Goal: Task Accomplishment & Management: Manage account settings

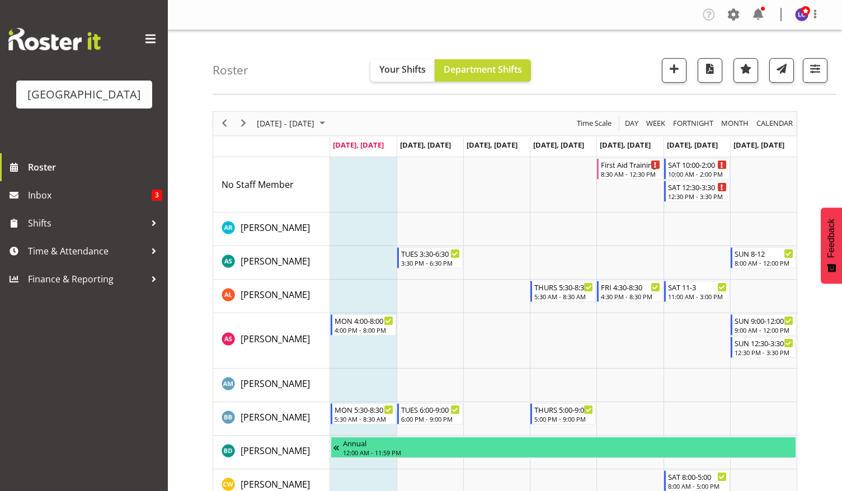
click at [837, 37] on div "Roster Your Shifts Department Shifts All Locations Clear Splash Palace Select A…" at bounding box center [525, 62] width 624 height 64
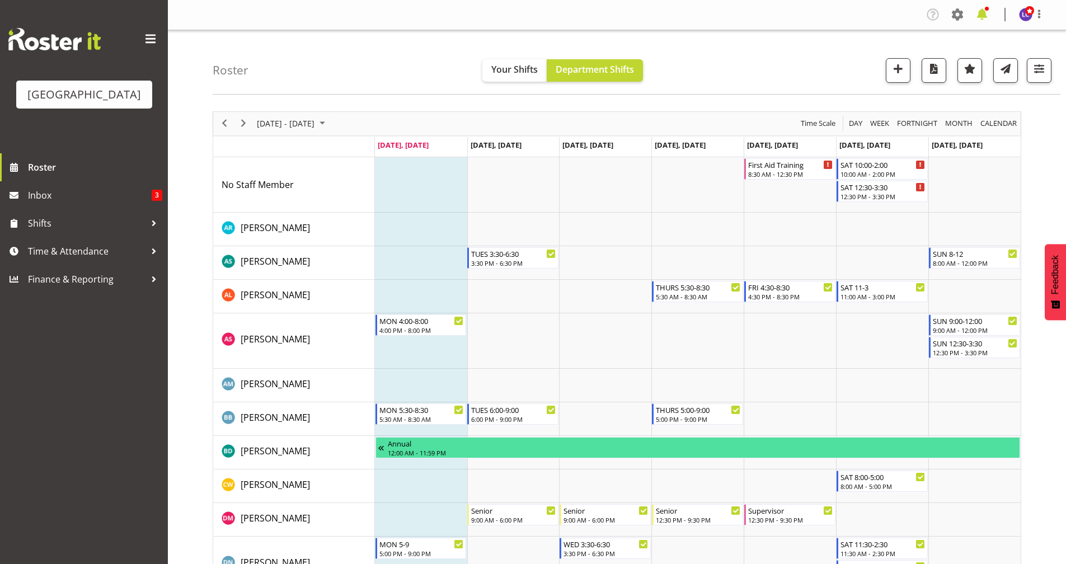
click at [842, 13] on span at bounding box center [982, 15] width 18 height 18
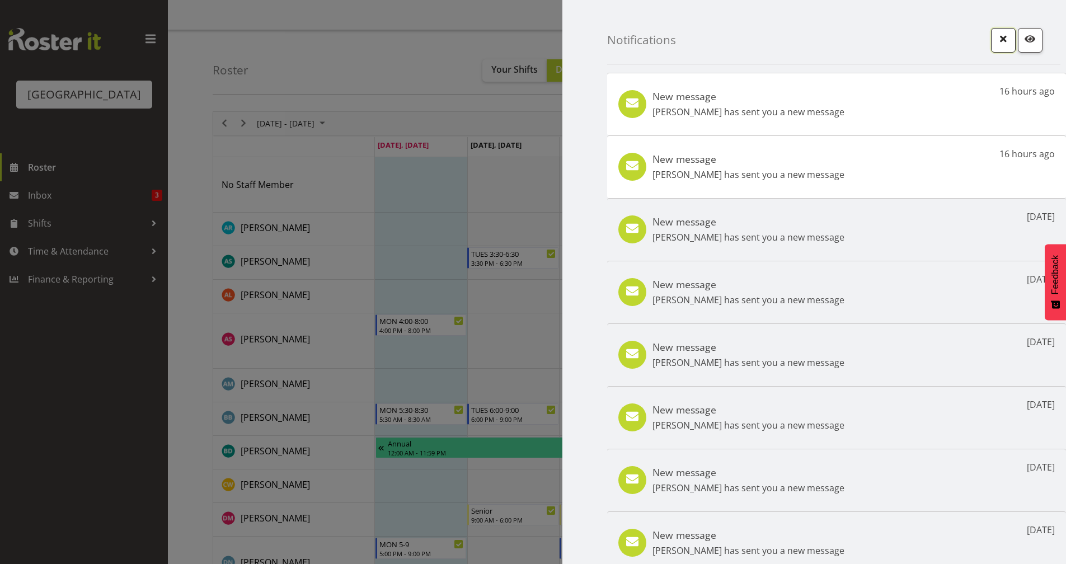
click at [842, 34] on span "button" at bounding box center [1003, 38] width 15 height 15
click at [842, 34] on div "Notifications" at bounding box center [833, 32] width 453 height 64
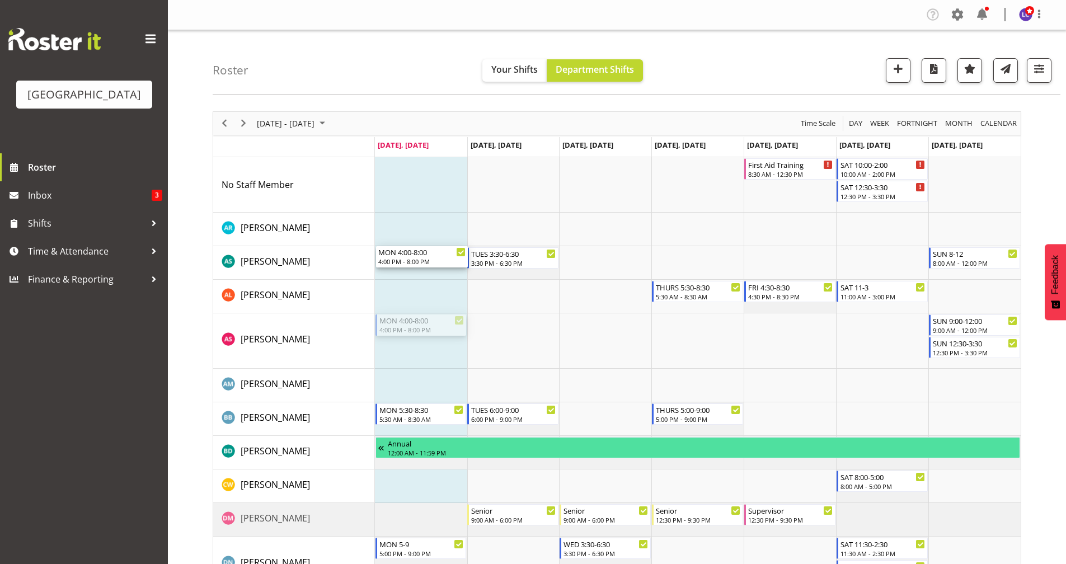
drag, startPoint x: 424, startPoint y: 327, endPoint x: 424, endPoint y: 268, distance: 59.9
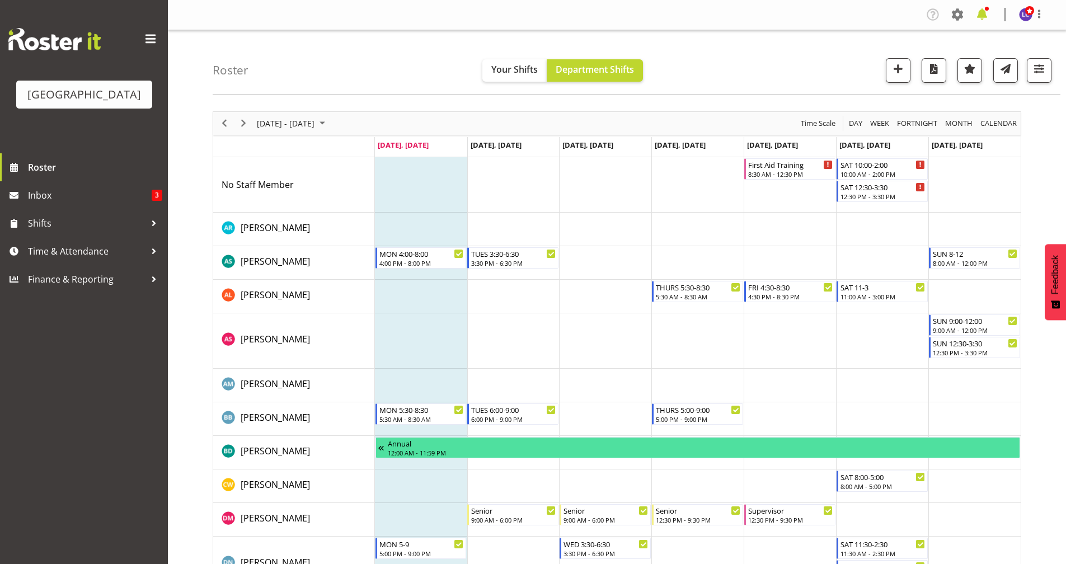
click at [842, 13] on span at bounding box center [982, 15] width 18 height 18
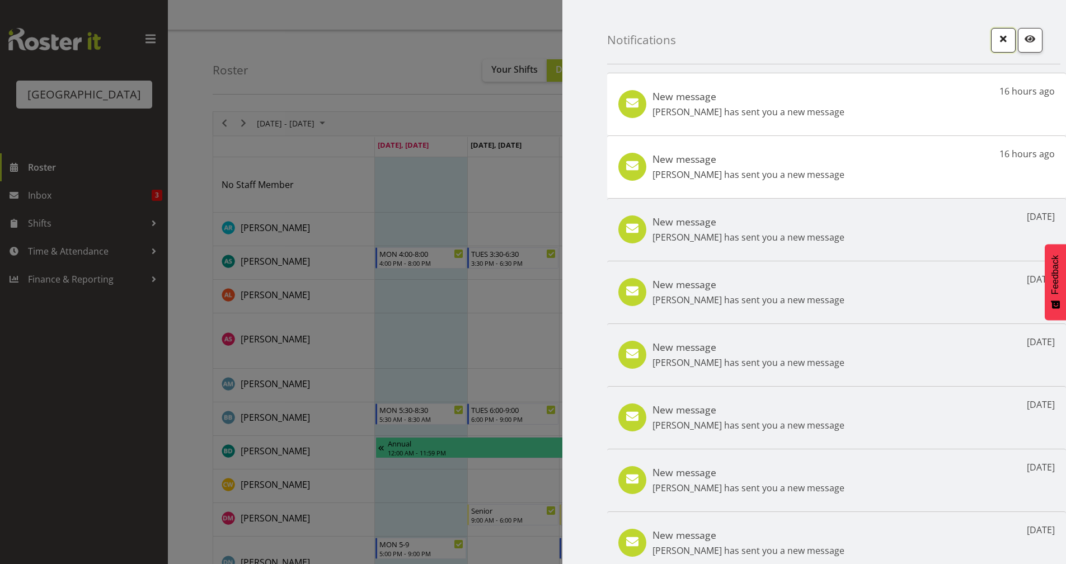
click at [842, 35] on span "button" at bounding box center [1003, 38] width 15 height 15
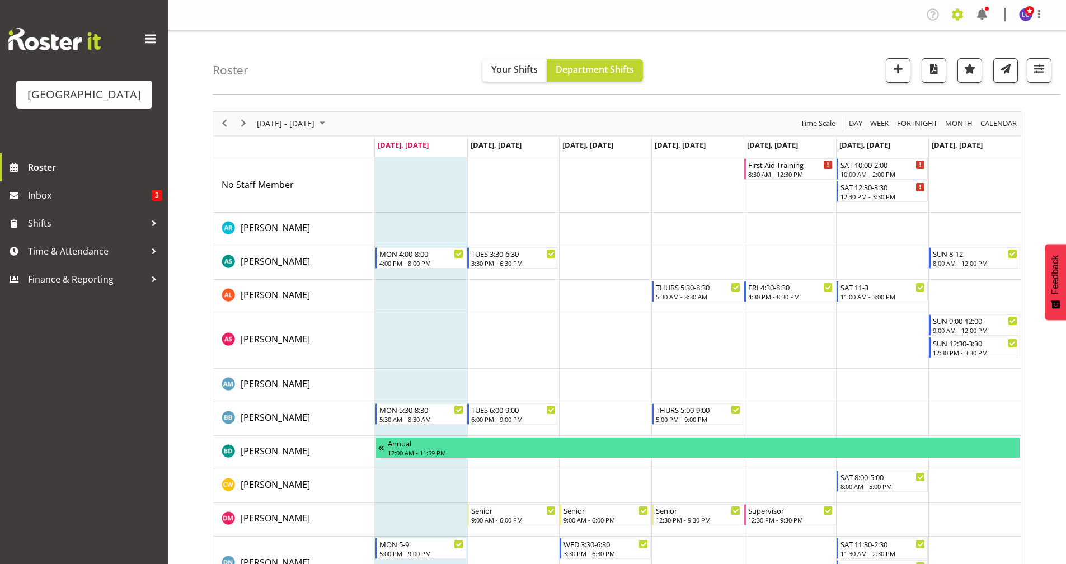
click at [842, 15] on span at bounding box center [958, 15] width 18 height 18
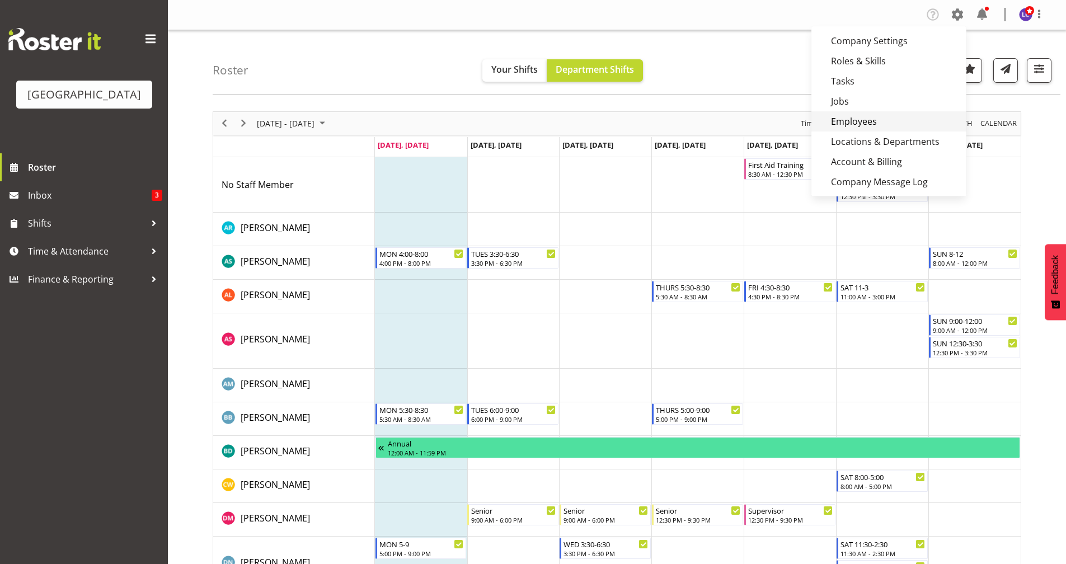
click at [842, 125] on link "Employees" at bounding box center [889, 121] width 155 height 20
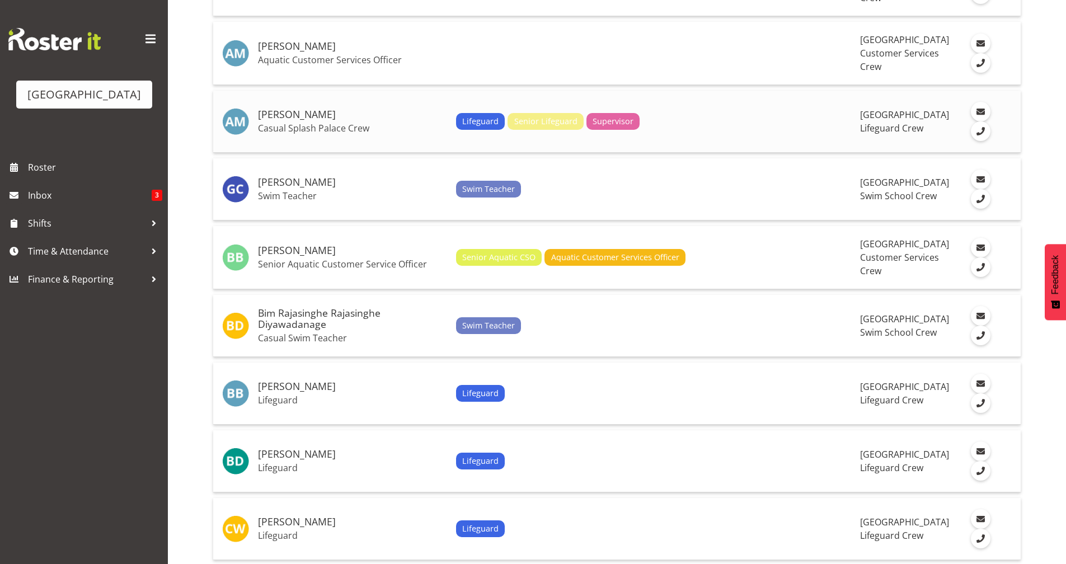
scroll to position [728, 0]
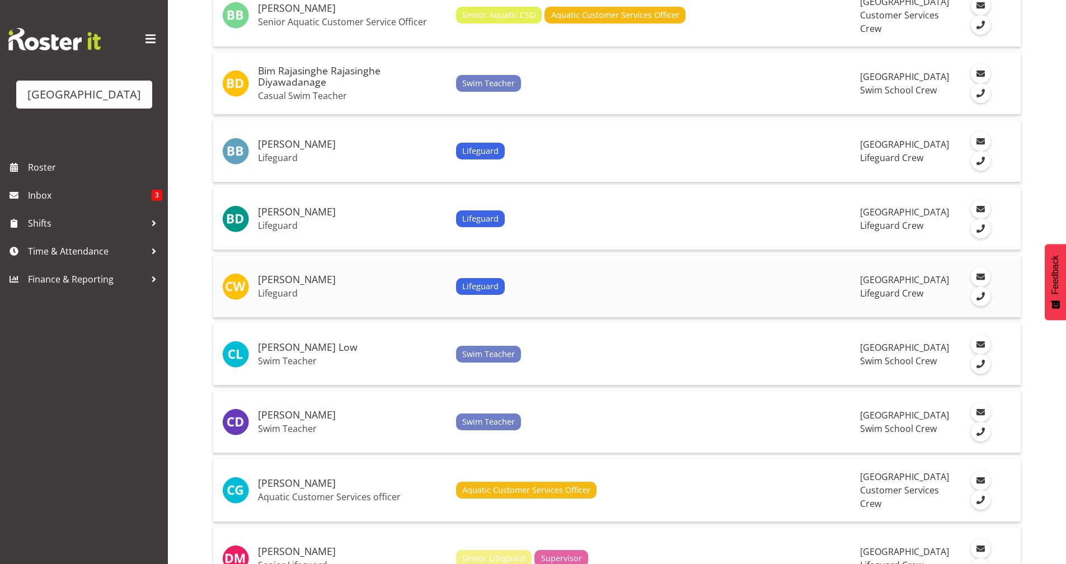
click at [287, 284] on h5 "[PERSON_NAME]" at bounding box center [352, 279] width 189 height 11
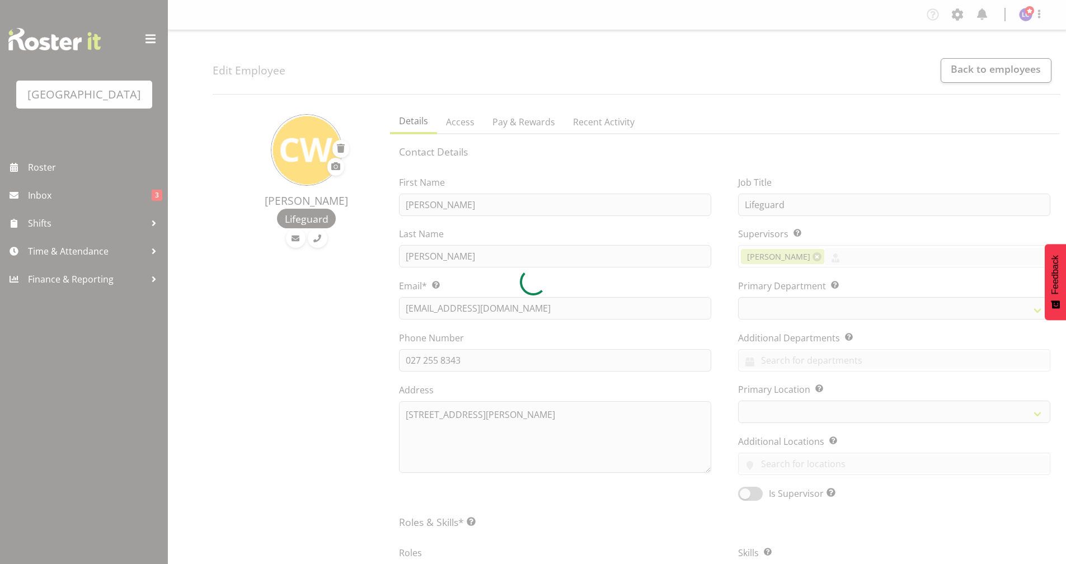
select select "TimelineWeek"
select select
select select "114"
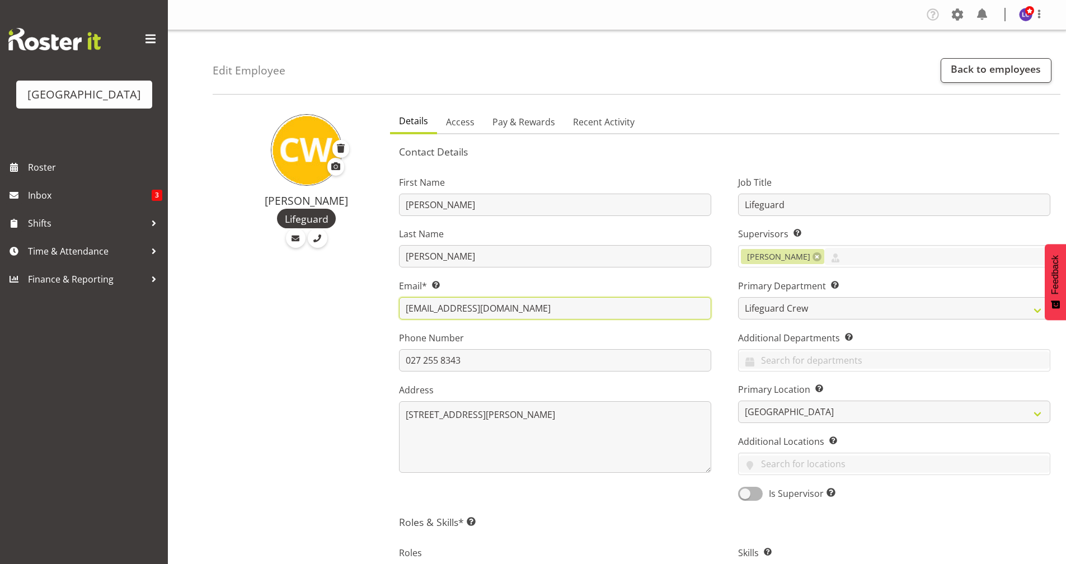
drag, startPoint x: 505, startPoint y: 308, endPoint x: 395, endPoint y: 305, distance: 109.8
click at [379, 316] on div "Cain Wilson Lifeguard Details Access Pay & Rewards Recent Activity Contact Deta…" at bounding box center [640, 564] width 854 height 923
click at [50, 161] on span "Roster" at bounding box center [95, 167] width 134 height 17
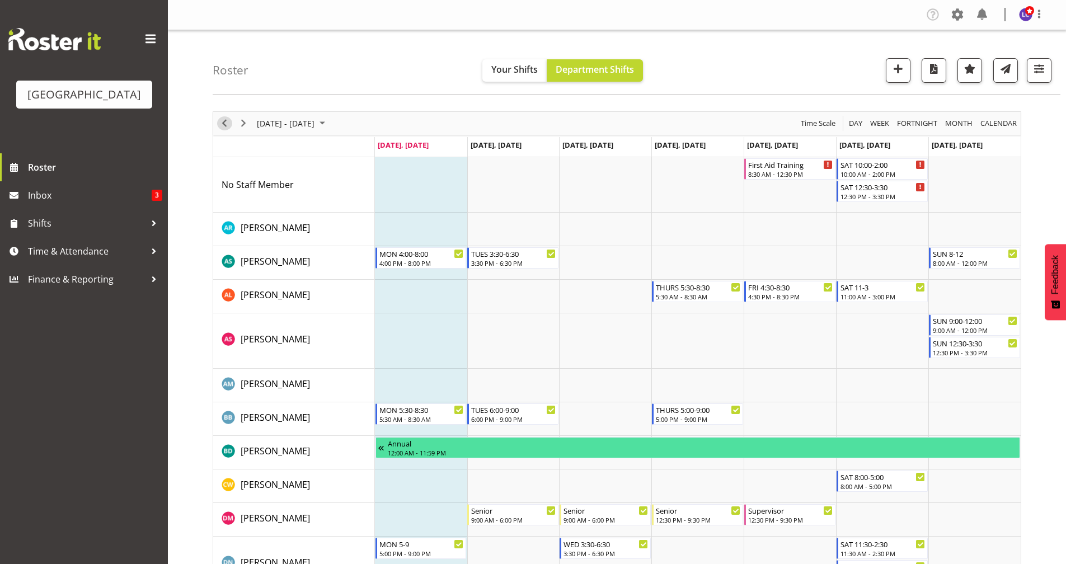
click at [228, 125] on span "Previous" at bounding box center [224, 123] width 13 height 14
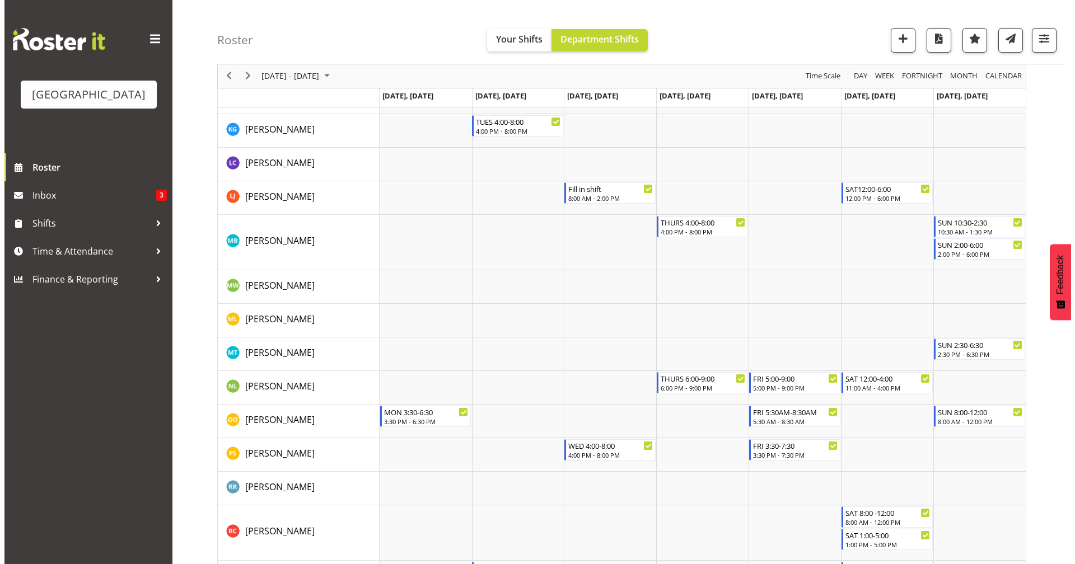
scroll to position [728, 0]
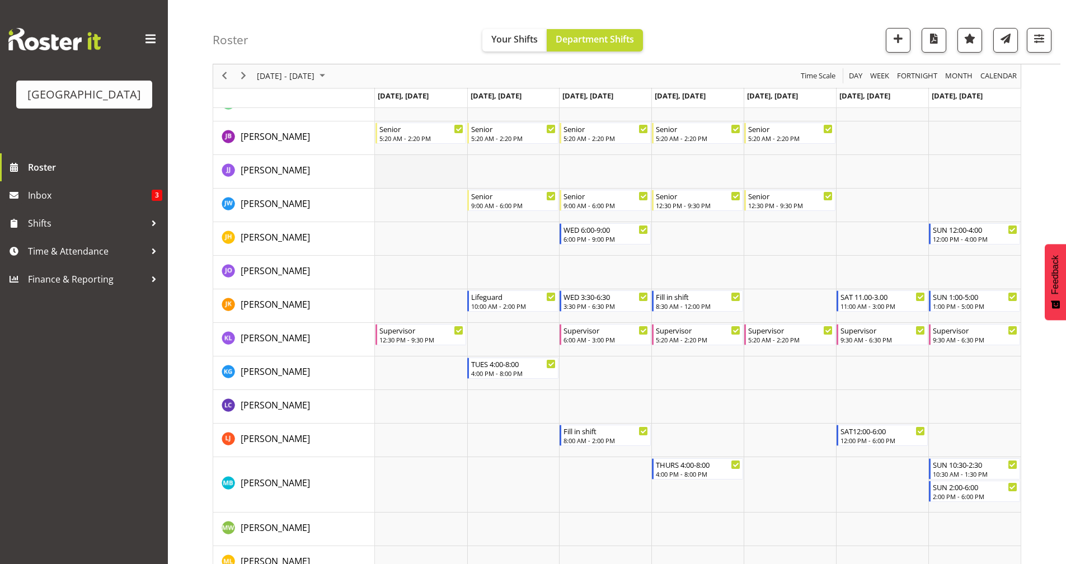
click at [395, 171] on td "Timeline Week of August 18, 2025" at bounding box center [421, 172] width 92 height 34
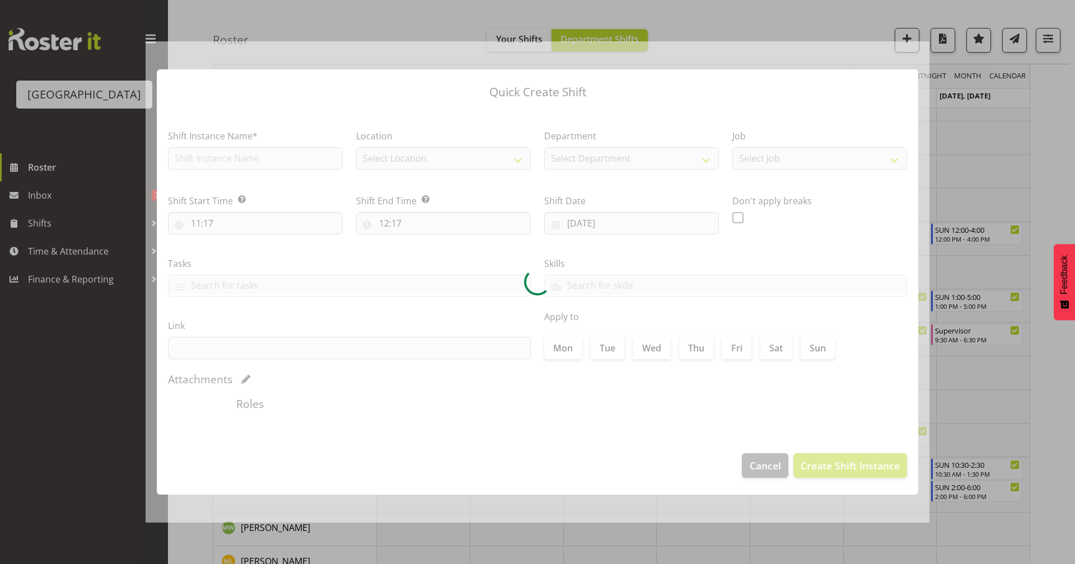
click at [395, 171] on div at bounding box center [538, 282] width 784 height 482
type input "18/08/2025"
checkbox input "true"
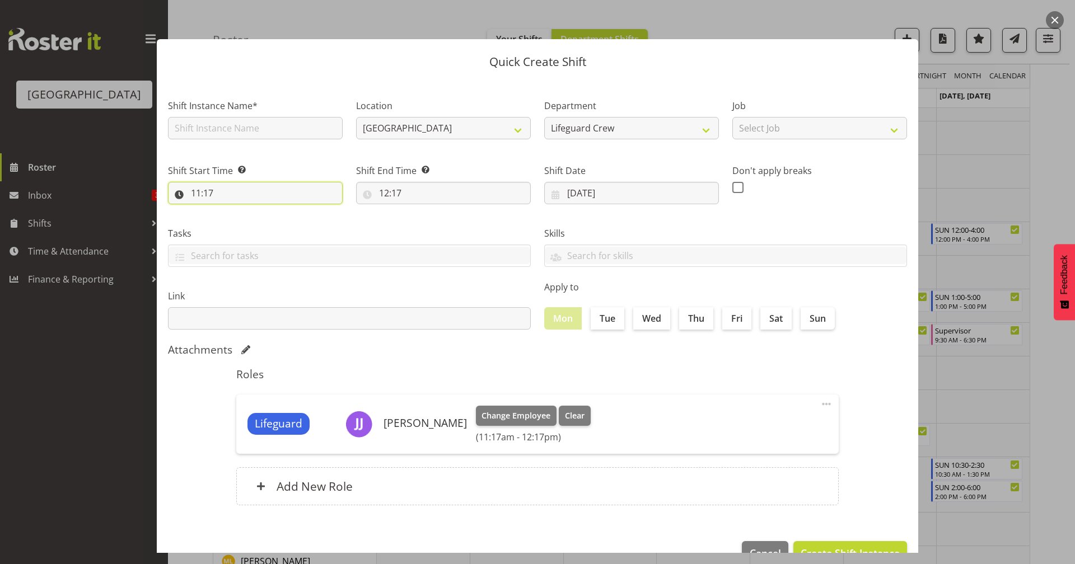
click at [282, 200] on input "11:17" at bounding box center [255, 193] width 175 height 22
click at [254, 220] on select "00 01 02 03 04 05 06 07 08 09 10 11 12 13 14 15 16 17 18 19 20 21 22 23" at bounding box center [244, 222] width 25 height 22
select select "12"
click at [232, 211] on select "00 01 02 03 04 05 06 07 08 09 10 11 12 13 14 15 16 17 18 19 20 21 22 23" at bounding box center [244, 222] width 25 height 22
type input "12:17"
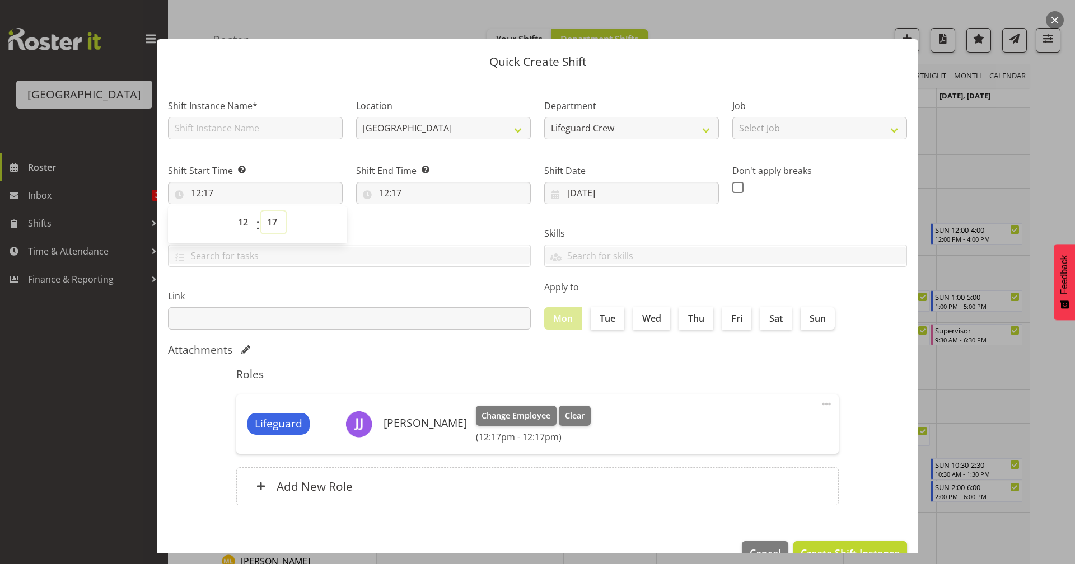
click at [269, 222] on select "00 01 02 03 04 05 06 07 08 09 10 11 12 13 14 15 16 17 18 19 20 21 22 23 24 25 2…" at bounding box center [273, 222] width 25 height 22
select select "0"
click at [261, 211] on select "00 01 02 03 04 05 06 07 08 09 10 11 12 13 14 15 16 17 18 19 20 21 22 23 24 25 2…" at bounding box center [273, 222] width 25 height 22
type input "12:00"
click at [396, 185] on input "12:17" at bounding box center [443, 193] width 175 height 22
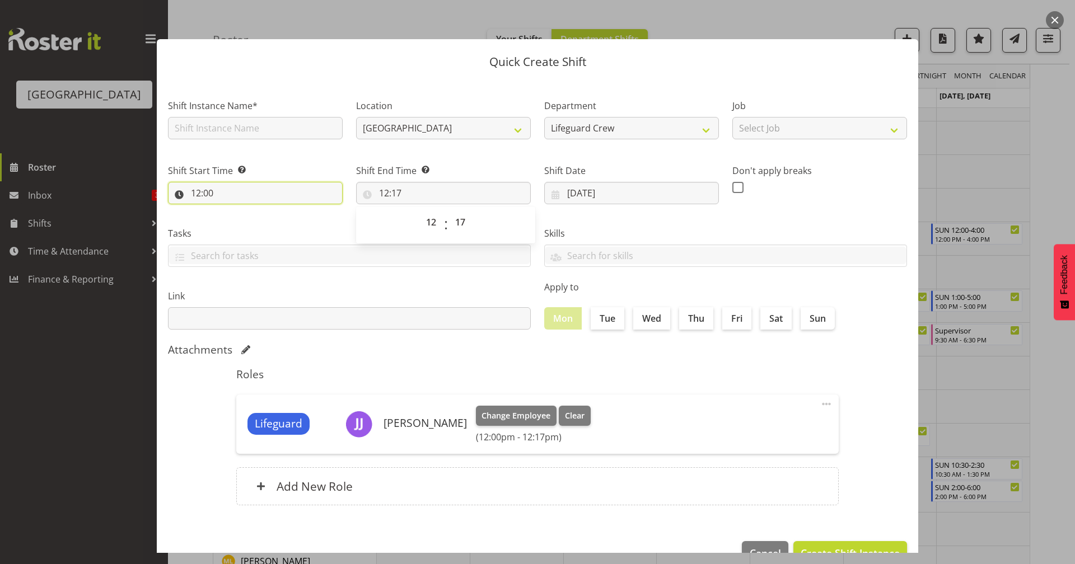
click at [214, 193] on input "12:00" at bounding box center [255, 193] width 175 height 22
click at [275, 219] on select "00 01 02 03 04 05 06 07 08 09 10 11 12 13 14 15 16 17 18 19 20 21 22 23 24 25 2…" at bounding box center [273, 222] width 25 height 22
select select "30"
click at [261, 211] on select "00 01 02 03 04 05 06 07 08 09 10 11 12 13 14 15 16 17 18 19 20 21 22 23 24 25 2…" at bounding box center [273, 222] width 25 height 22
type input "12:30"
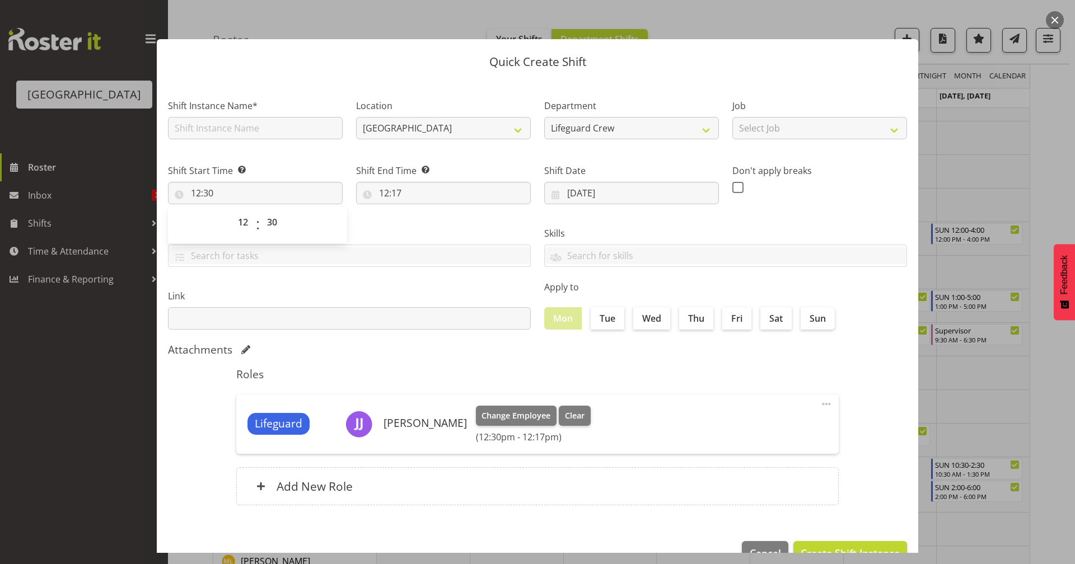
click at [433, 216] on div "Tasks TEST123" at bounding box center [349, 242] width 376 height 63
click at [414, 197] on input "12:17" at bounding box center [443, 193] width 175 height 22
click at [432, 227] on select "00 01 02 03 04 05 06 07 08 09 10 11 12 13 14 15 16 17 18 19 20 21 22 23" at bounding box center [432, 222] width 25 height 22
select select "20"
click at [420, 211] on select "00 01 02 03 04 05 06 07 08 09 10 11 12 13 14 15 16 17 18 19 20 21 22 23" at bounding box center [432, 222] width 25 height 22
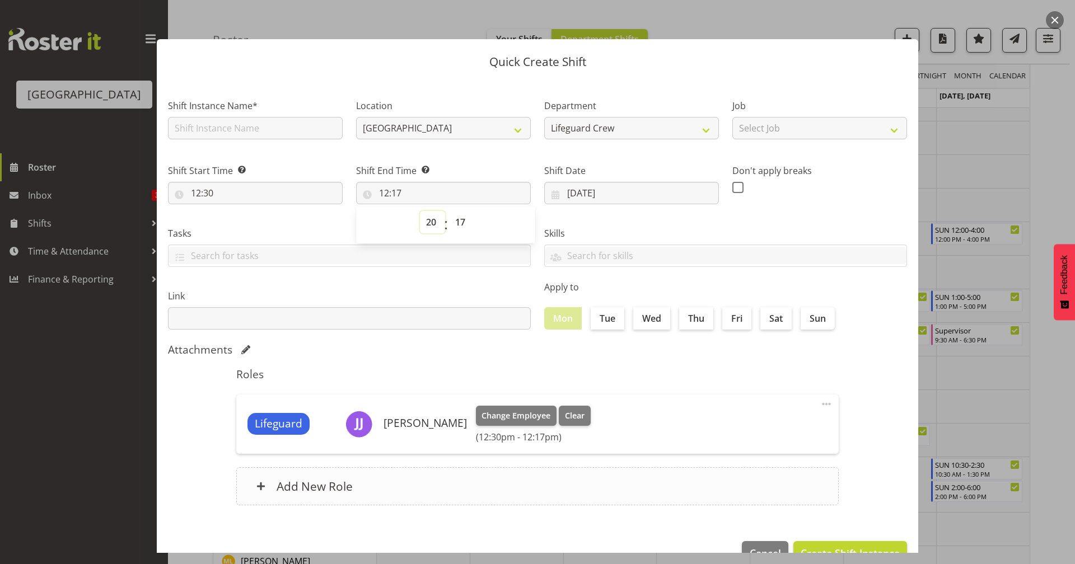
type input "20:17"
click at [430, 219] on select "00 01 02 03 04 05 06 07 08 09 10 11 12 13 14 15 16 17 18 19 20 21 22 23" at bounding box center [432, 222] width 25 height 22
select select "21"
click at [420, 211] on select "00 01 02 03 04 05 06 07 08 09 10 11 12 13 14 15 16 17 18 19 20 21 22 23" at bounding box center [432, 222] width 25 height 22
type input "21:17"
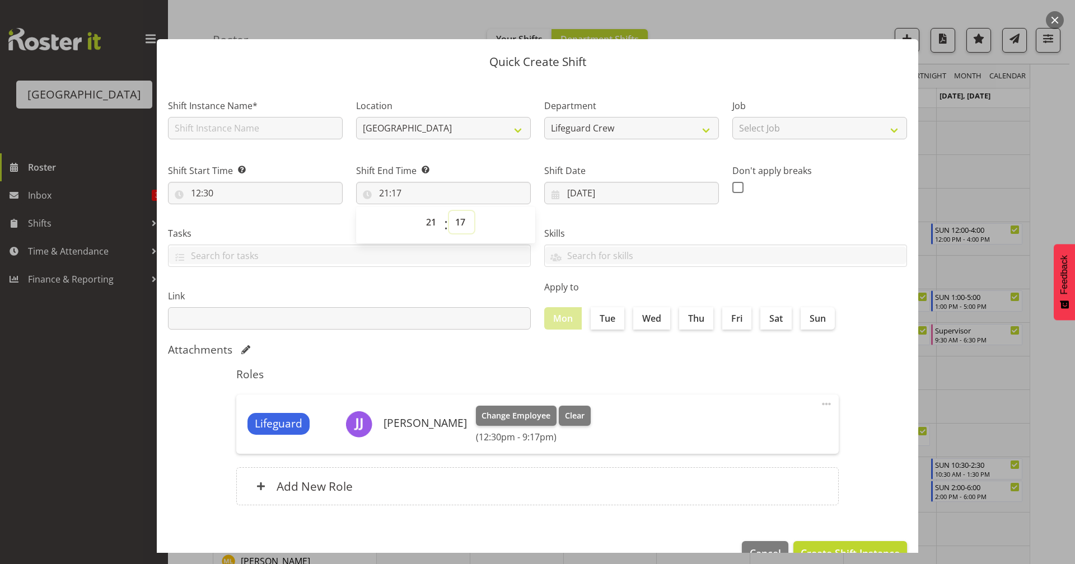
click at [453, 218] on select "00 01 02 03 04 05 06 07 08 09 10 11 12 13 14 15 16 17 18 19 20 21 22 23 24 25 2…" at bounding box center [461, 222] width 25 height 22
select select "30"
click at [449, 211] on select "00 01 02 03 04 05 06 07 08 09 10 11 12 13 14 15 16 17 18 19 20 21 22 23 24 25 2…" at bounding box center [461, 222] width 25 height 22
type input "21:30"
click at [629, 357] on div "Attachments" at bounding box center [537, 351] width 739 height 16
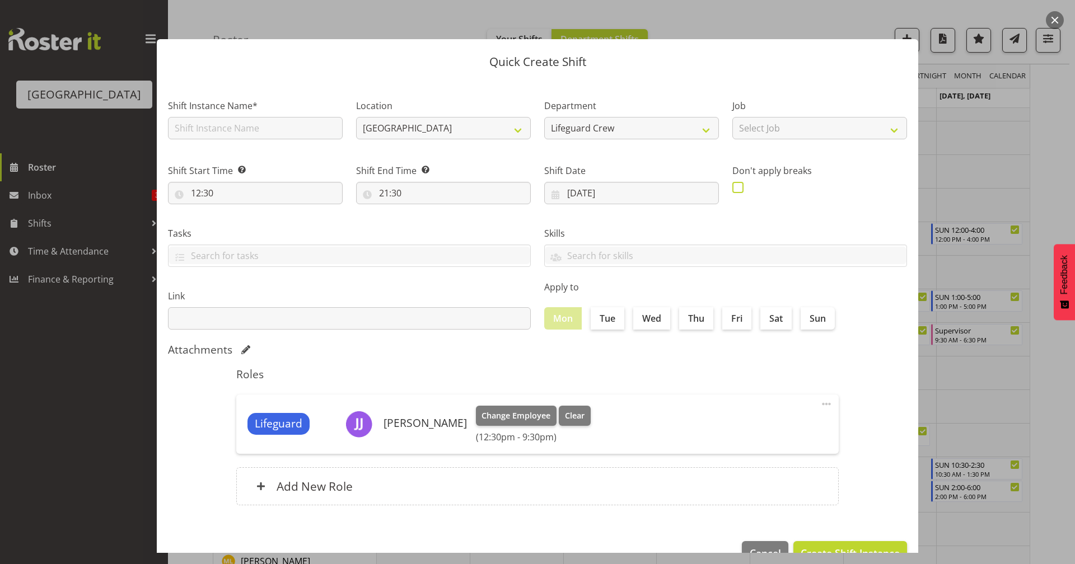
click at [737, 185] on label at bounding box center [740, 187] width 17 height 11
click at [737, 185] on input "checkbox" at bounding box center [735, 187] width 7 height 7
checkbox input "true"
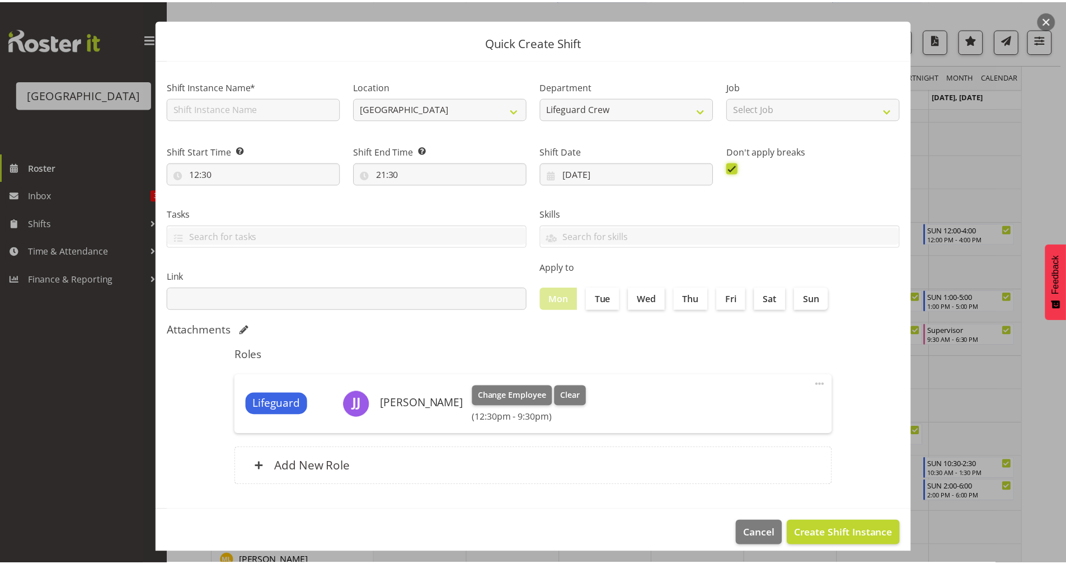
scroll to position [30, 0]
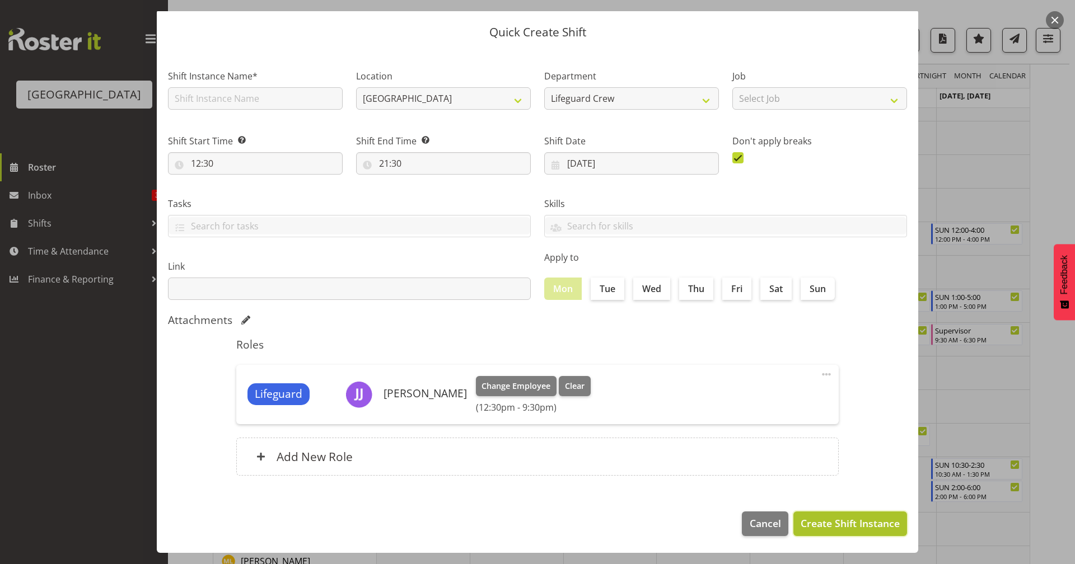
click at [836, 519] on span "Create Shift Instance" at bounding box center [849, 523] width 99 height 15
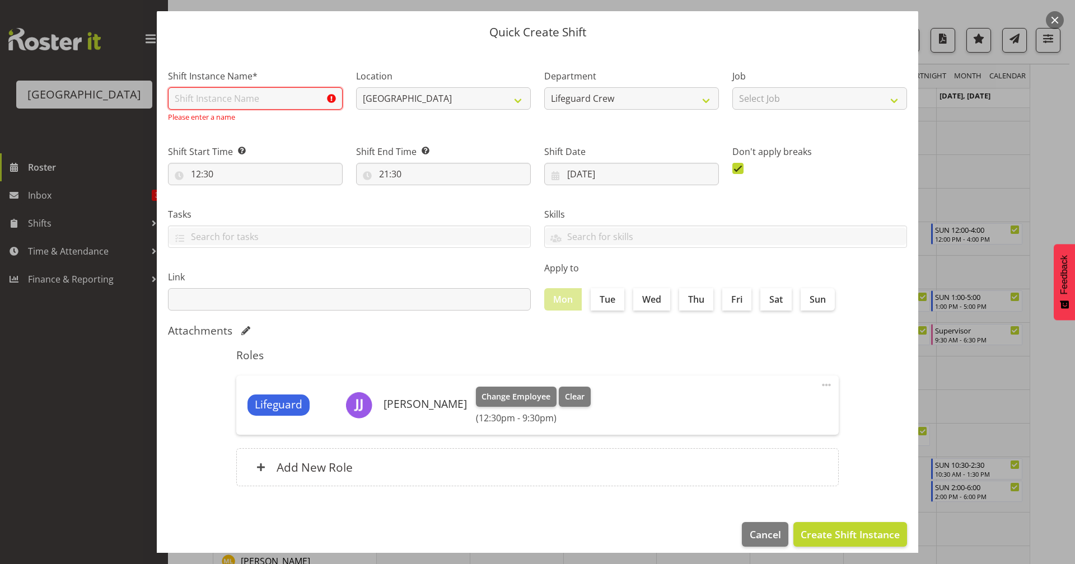
click at [266, 97] on input "text" at bounding box center [255, 98] width 175 height 22
type input "Fill in shift"
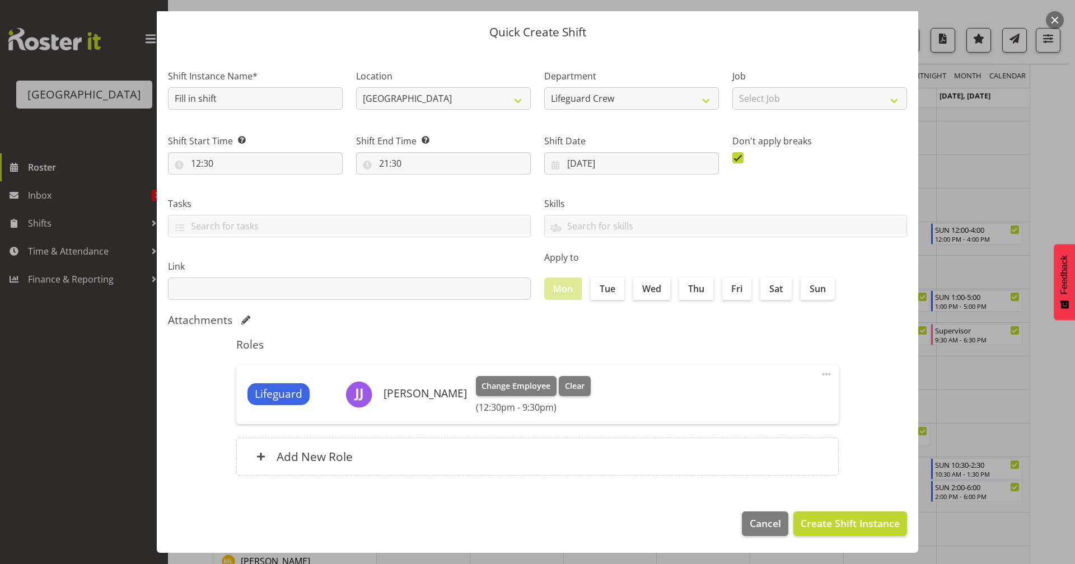
click at [512, 123] on div "Shift End Time Set the time of the day you wish this shift to finish 21:30 00 0…" at bounding box center [443, 150] width 188 height 63
click at [781, 93] on select "Select Job ACSO" at bounding box center [819, 98] width 175 height 22
click at [826, 528] on span "Create Shift Instance" at bounding box center [849, 523] width 99 height 15
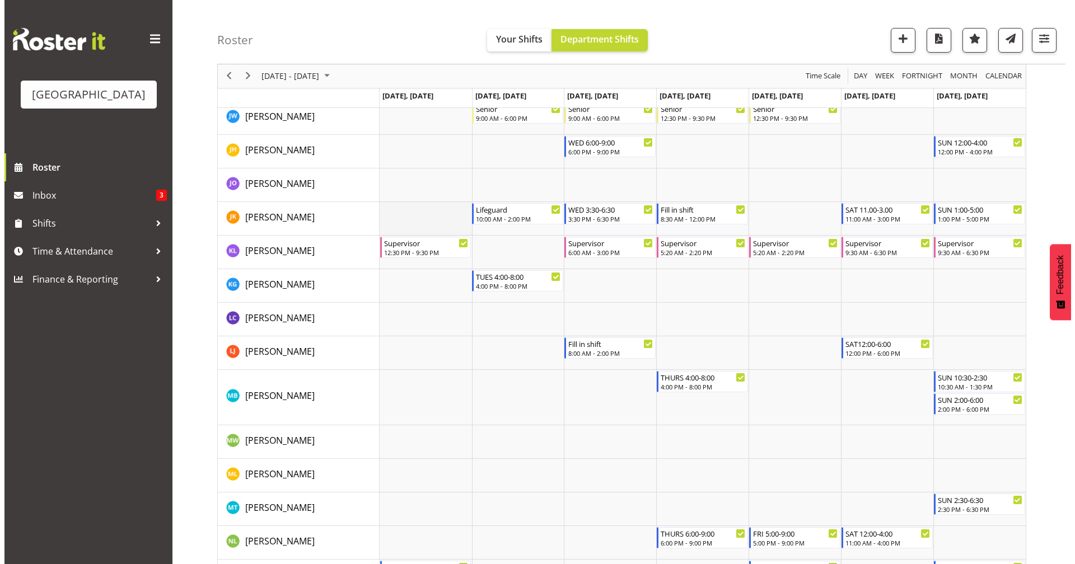
scroll to position [573, 0]
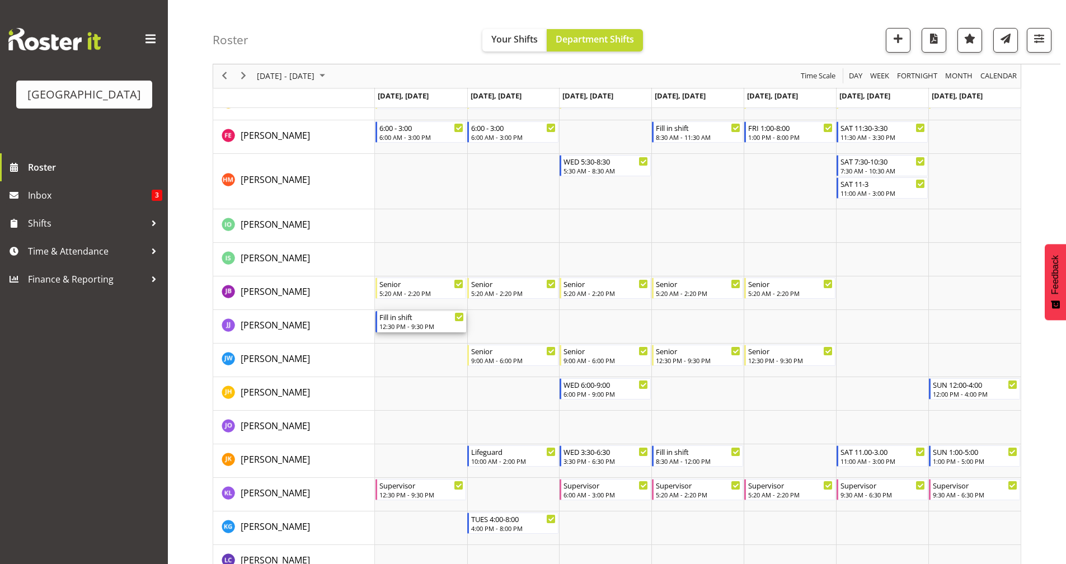
click at [414, 326] on div "12:30 PM - 9:30 PM" at bounding box center [422, 326] width 85 height 9
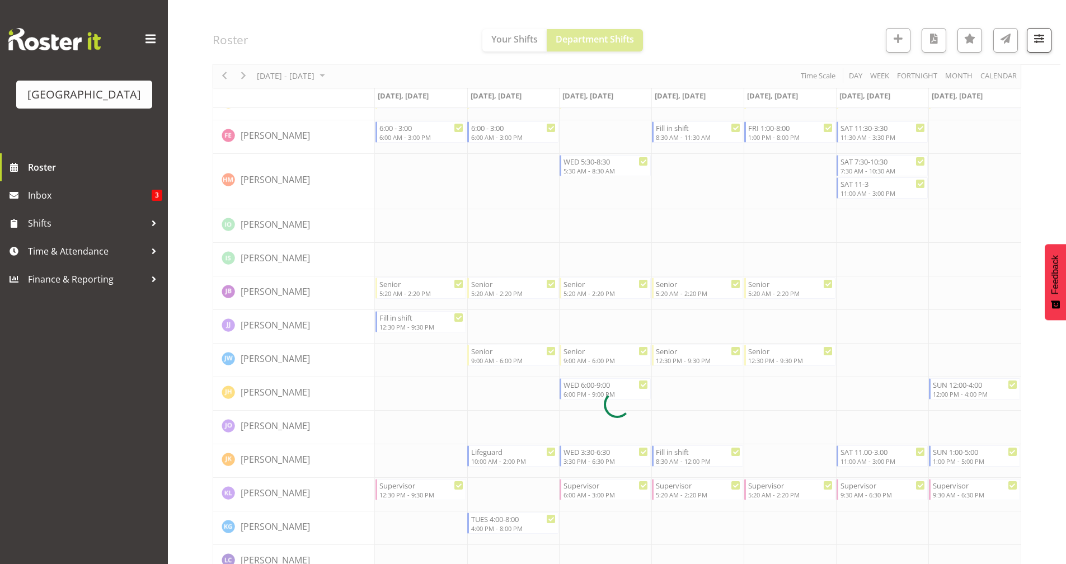
click at [414, 326] on div at bounding box center [617, 405] width 809 height 1733
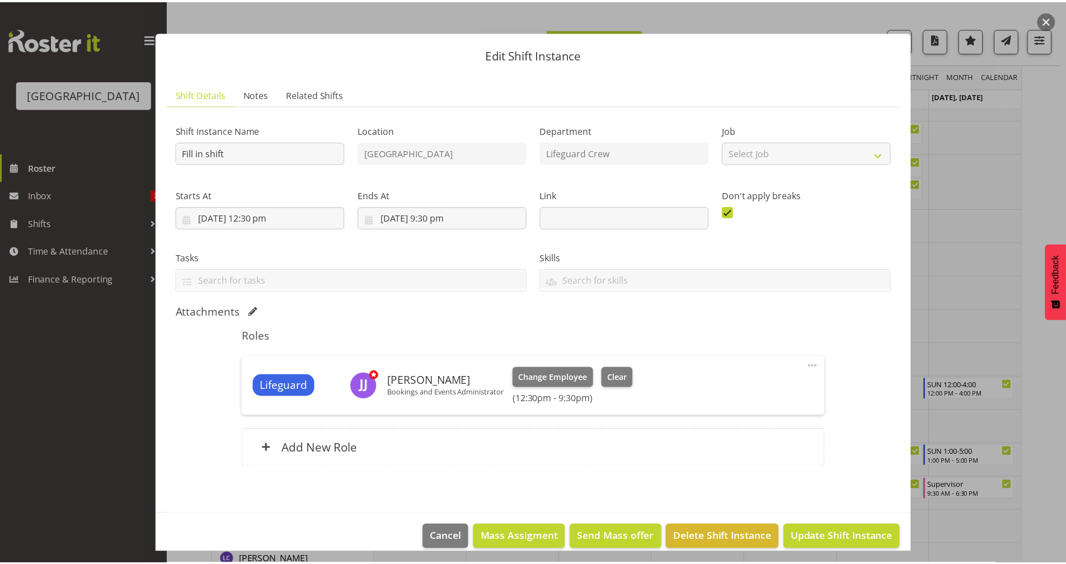
scroll to position [0, 0]
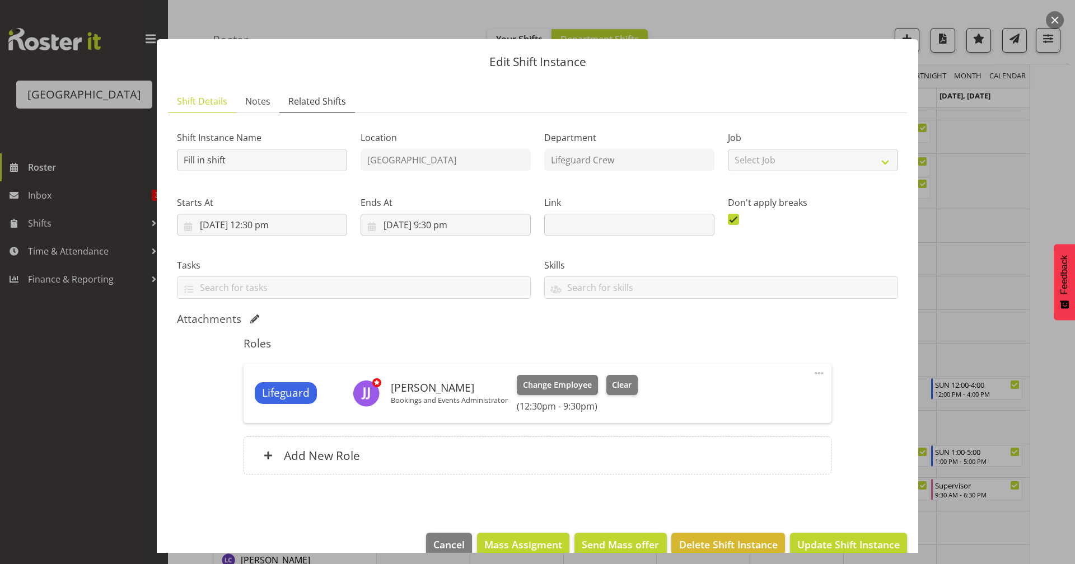
click at [327, 104] on span "Related Shifts" at bounding box center [317, 101] width 58 height 13
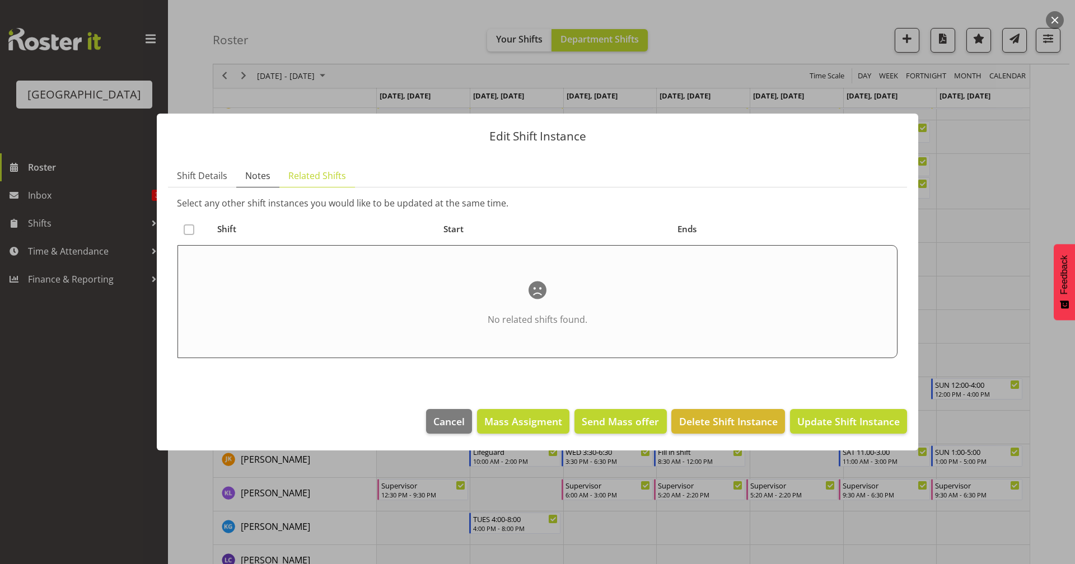
click at [266, 177] on span "Notes" at bounding box center [257, 175] width 25 height 13
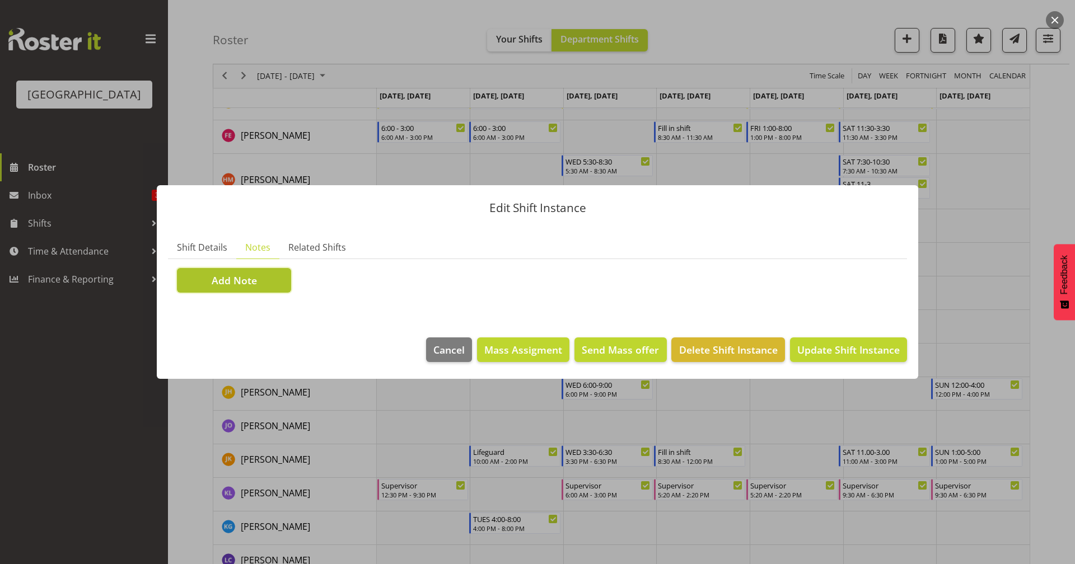
click at [271, 285] on button "Add Note" at bounding box center [234, 280] width 114 height 25
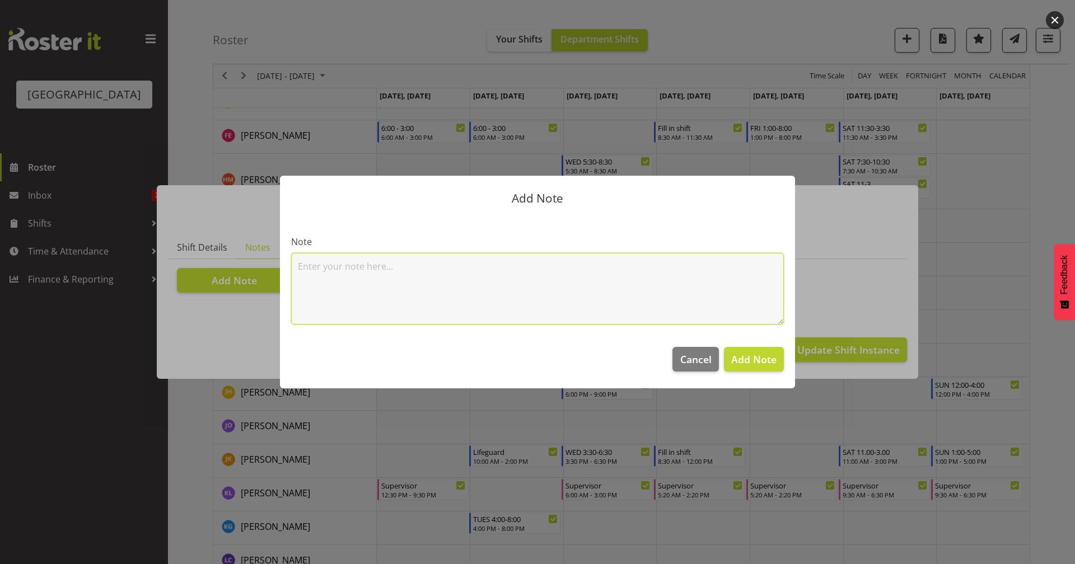
click at [362, 259] on textarea at bounding box center [537, 289] width 493 height 72
type textarea "Break at 4.30pm - Hour"
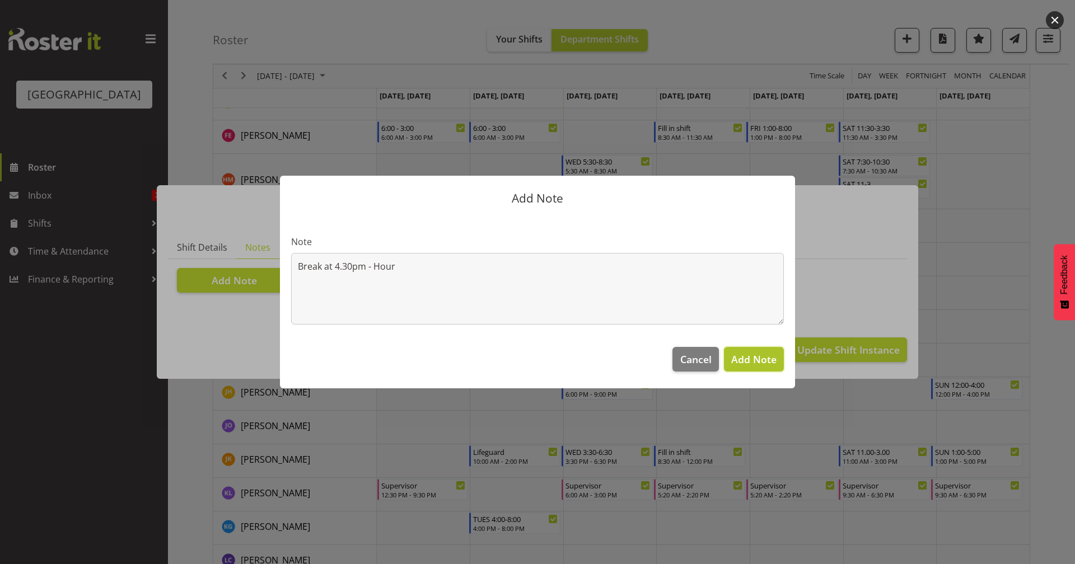
click at [757, 363] on span "Add Note" at bounding box center [753, 359] width 45 height 13
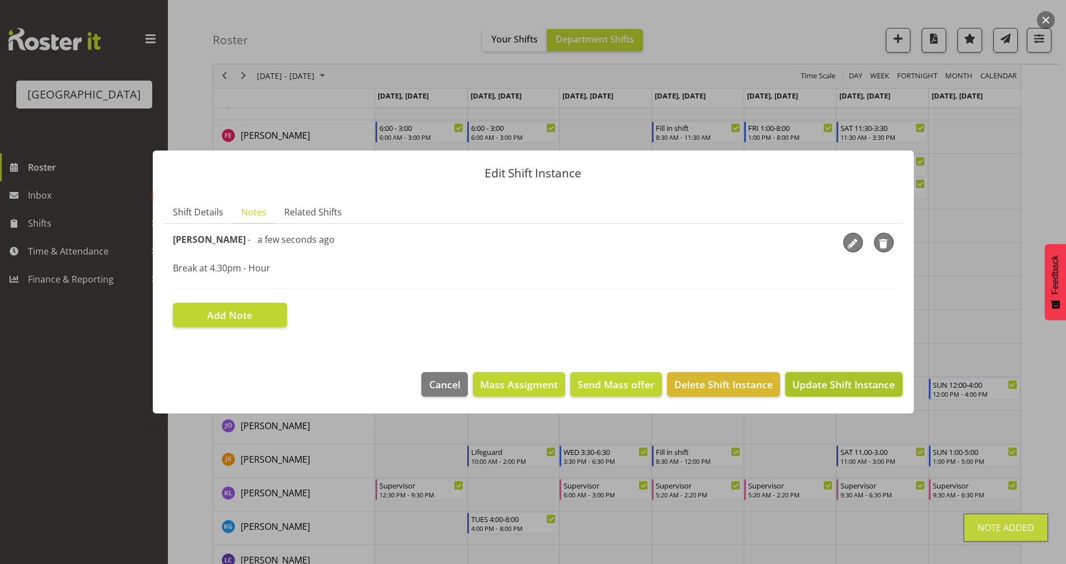
click at [825, 391] on span "Update Shift Instance" at bounding box center [844, 384] width 102 height 15
click at [207, 210] on span "Shift Details" at bounding box center [198, 211] width 50 height 13
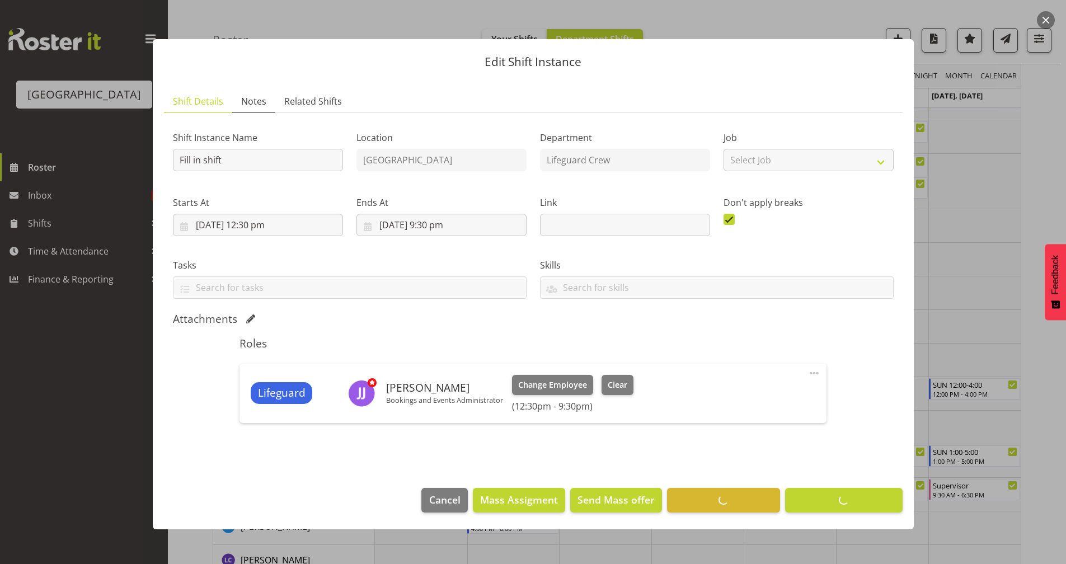
click at [266, 104] on link "Notes" at bounding box center [253, 101] width 43 height 23
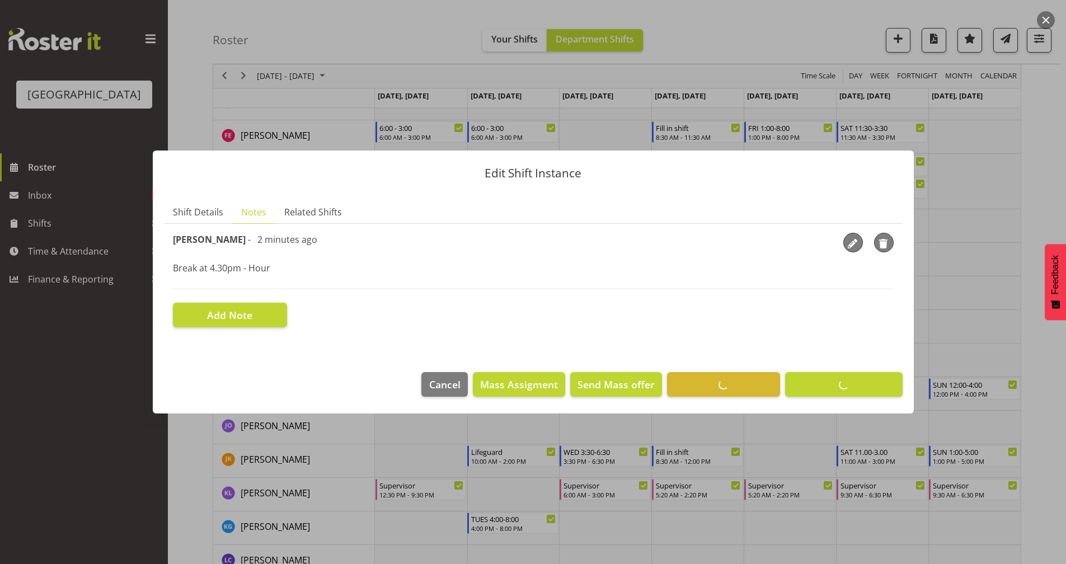
click at [736, 377] on footer "Cancel Mass Assigment Send Mass offer Delete Shift Instance Update Shift Instan…" at bounding box center [533, 387] width 761 height 53
click at [951, 282] on div at bounding box center [533, 282] width 1066 height 564
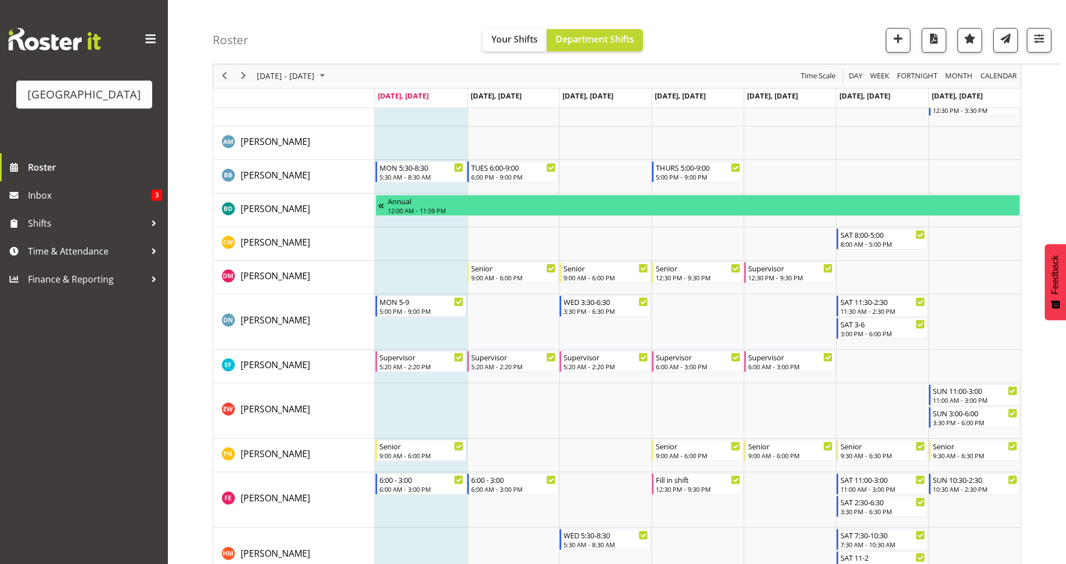
scroll to position [485, 0]
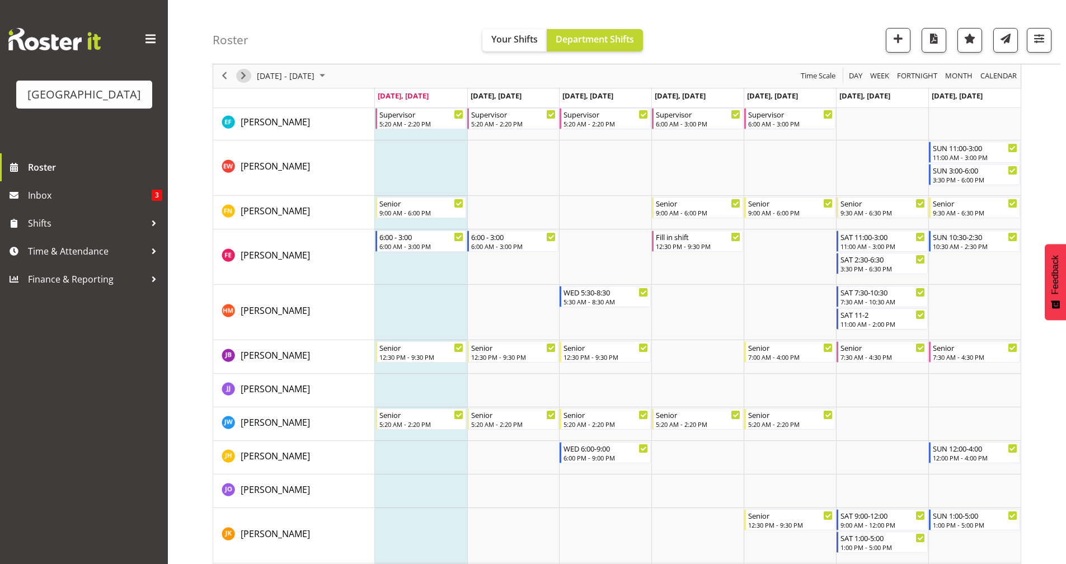
click at [242, 79] on span "Next" at bounding box center [243, 76] width 13 height 14
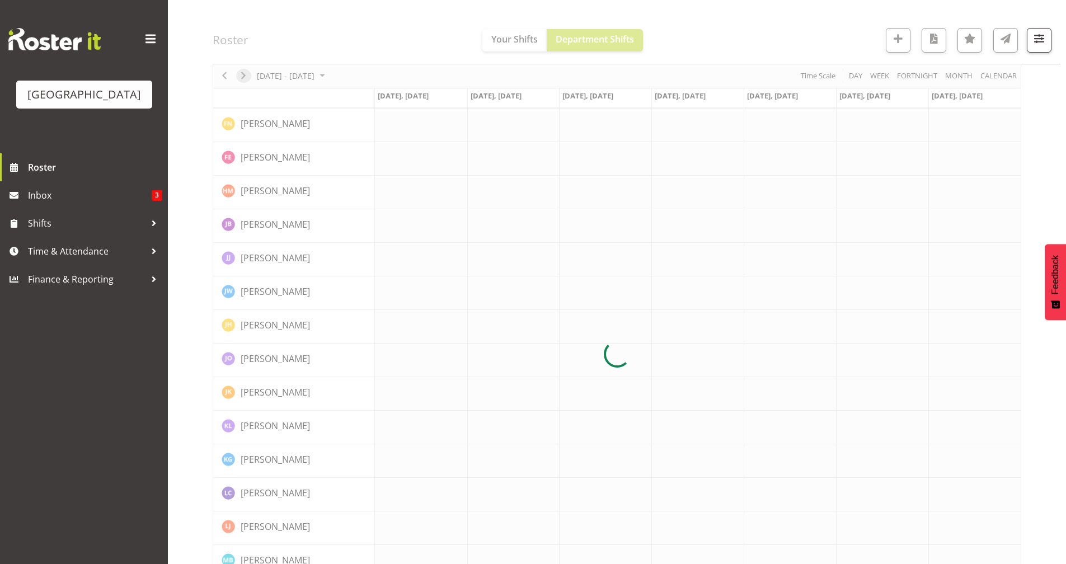
scroll to position [0, 0]
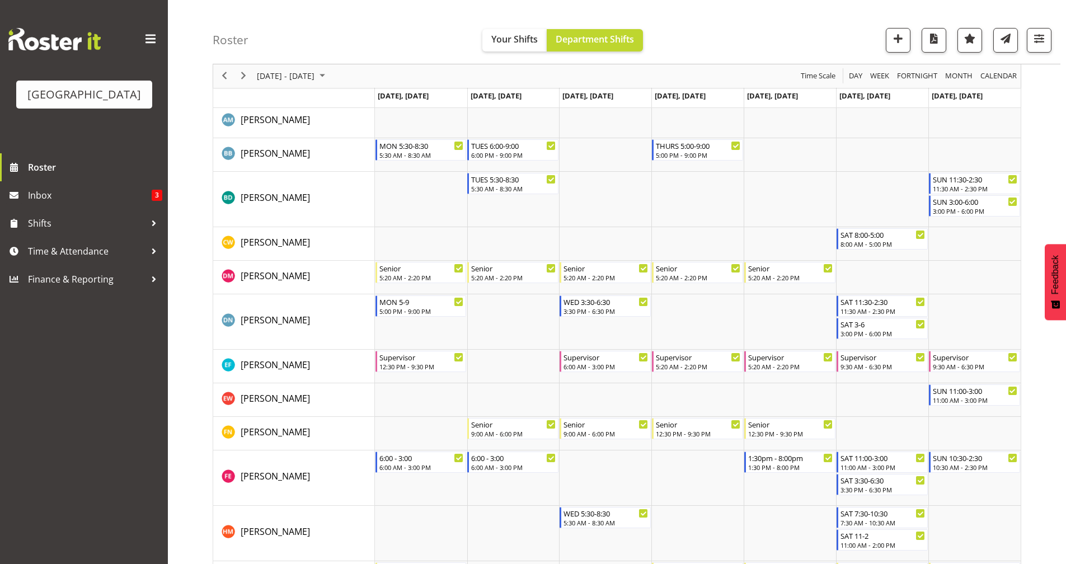
scroll to position [485, 0]
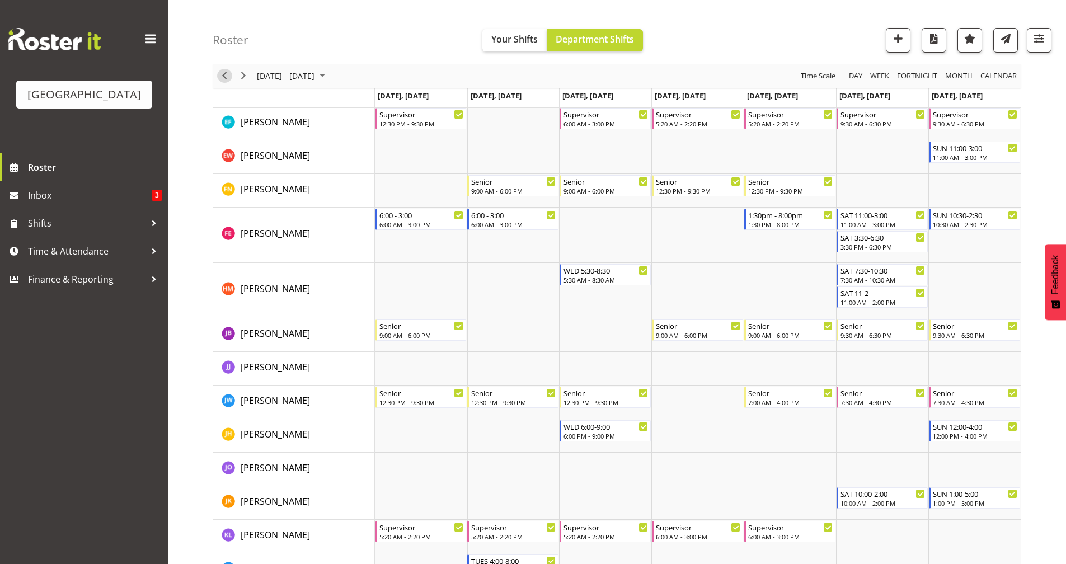
click at [217, 73] on button "Previous" at bounding box center [224, 76] width 15 height 14
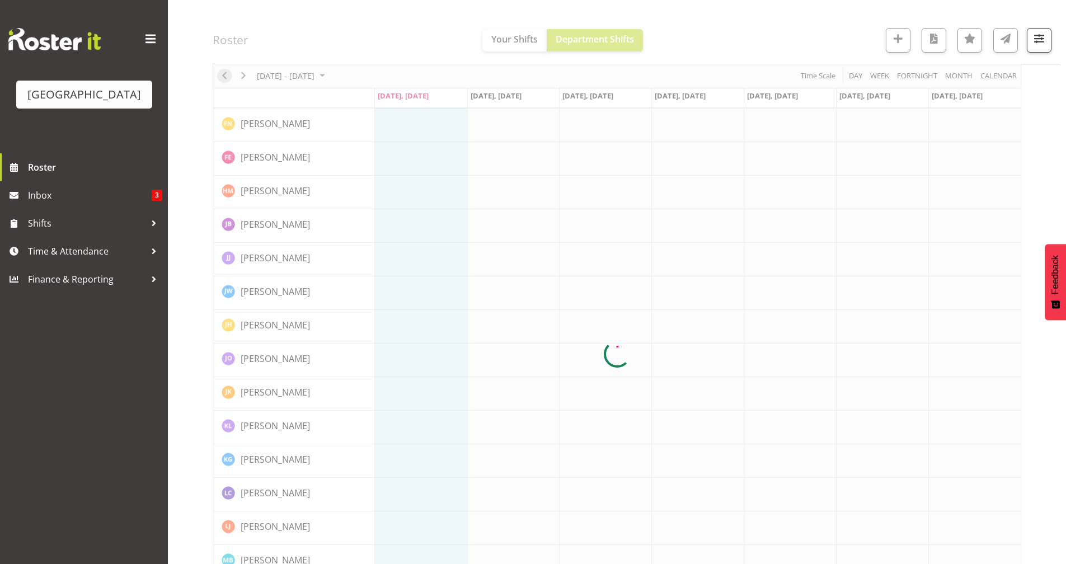
scroll to position [0, 0]
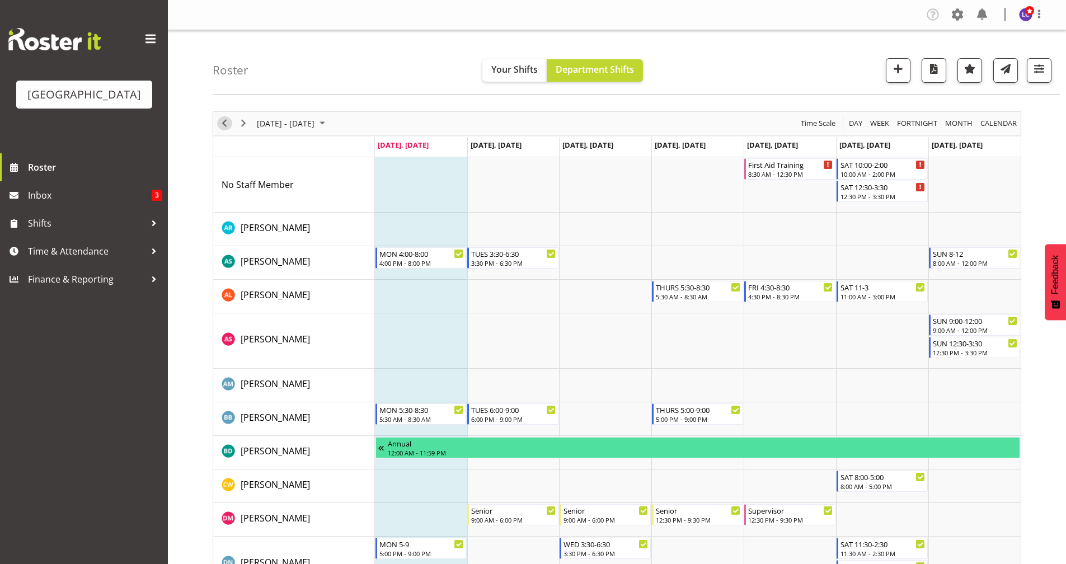
click at [226, 129] on span "Previous" at bounding box center [224, 123] width 13 height 14
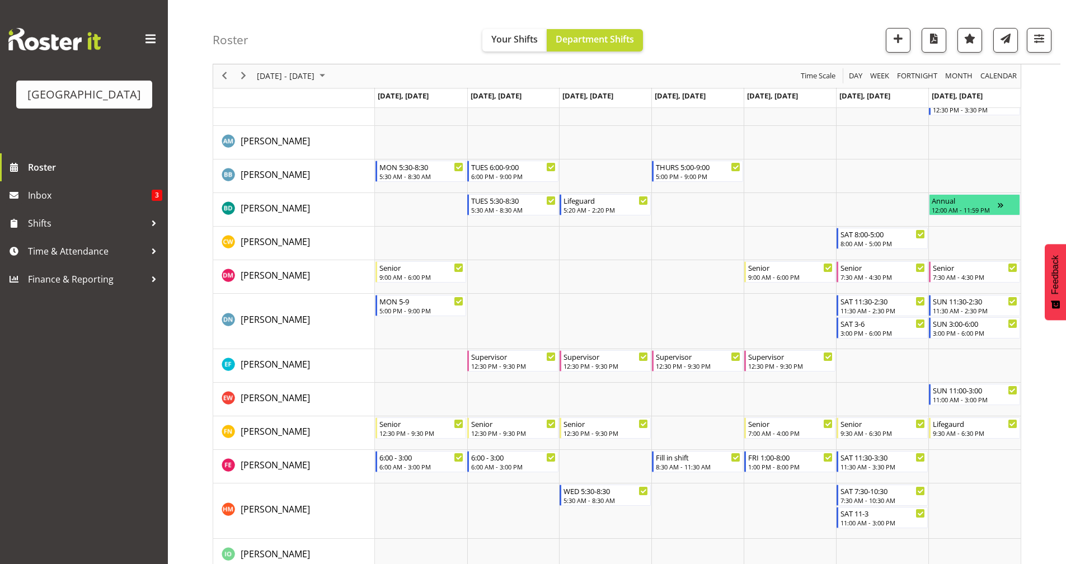
scroll to position [485, 0]
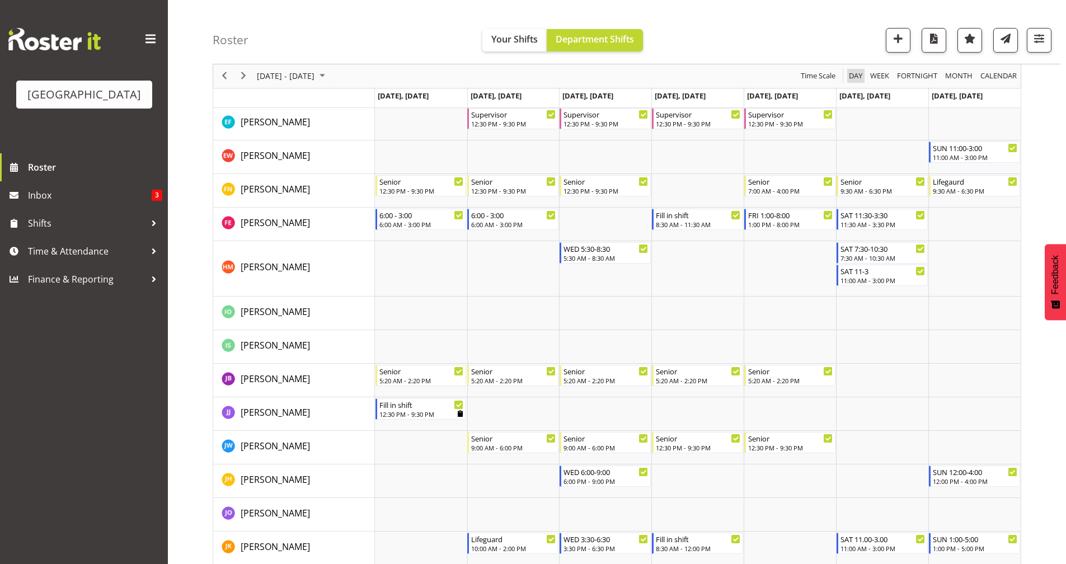
click at [853, 71] on span "Day" at bounding box center [856, 76] width 16 height 14
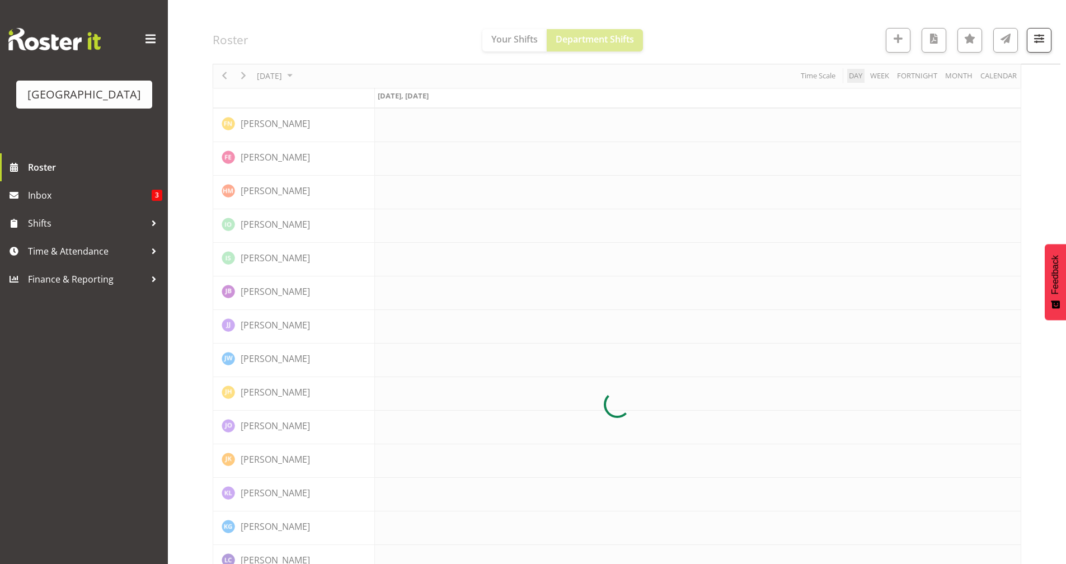
scroll to position [0, 0]
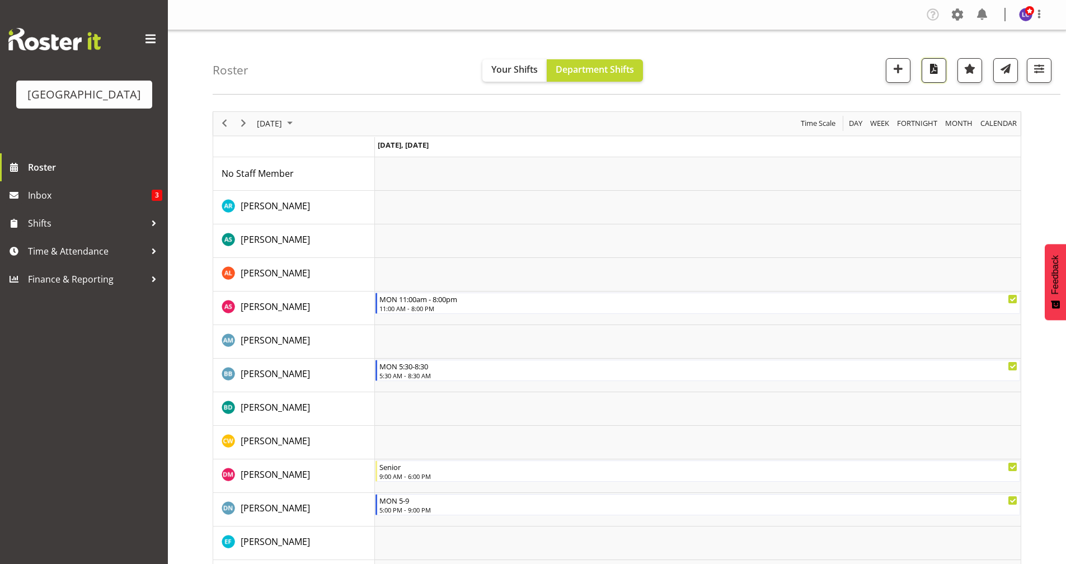
click at [932, 68] on span "button" at bounding box center [934, 69] width 15 height 15
click at [665, 50] on div "Roster Your Shifts Department Shifts All Locations [GEOGRAPHIC_DATA] Select All…" at bounding box center [637, 62] width 848 height 64
click at [242, 128] on span "Next" at bounding box center [243, 123] width 13 height 14
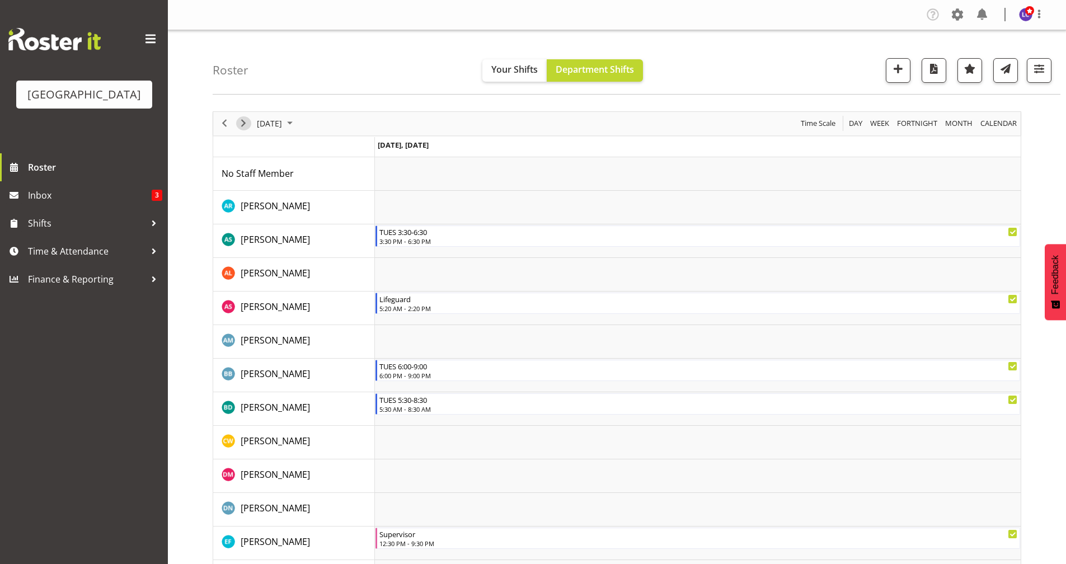
click at [242, 120] on span "Next" at bounding box center [243, 123] width 13 height 14
click at [245, 127] on span "Next" at bounding box center [243, 123] width 13 height 14
click at [240, 118] on span "Next" at bounding box center [243, 123] width 13 height 14
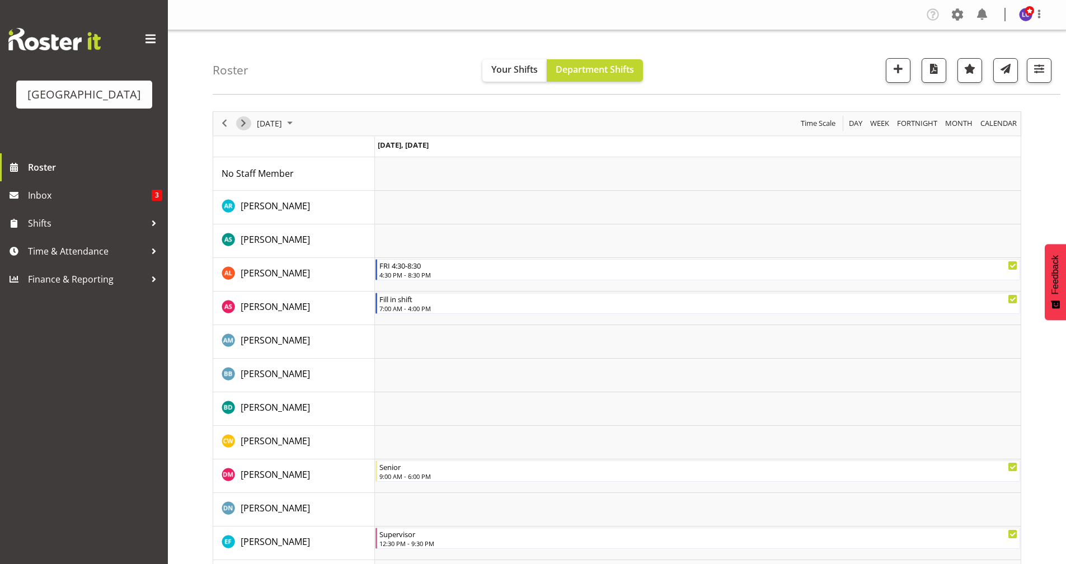
click at [246, 123] on span "Next" at bounding box center [243, 123] width 13 height 14
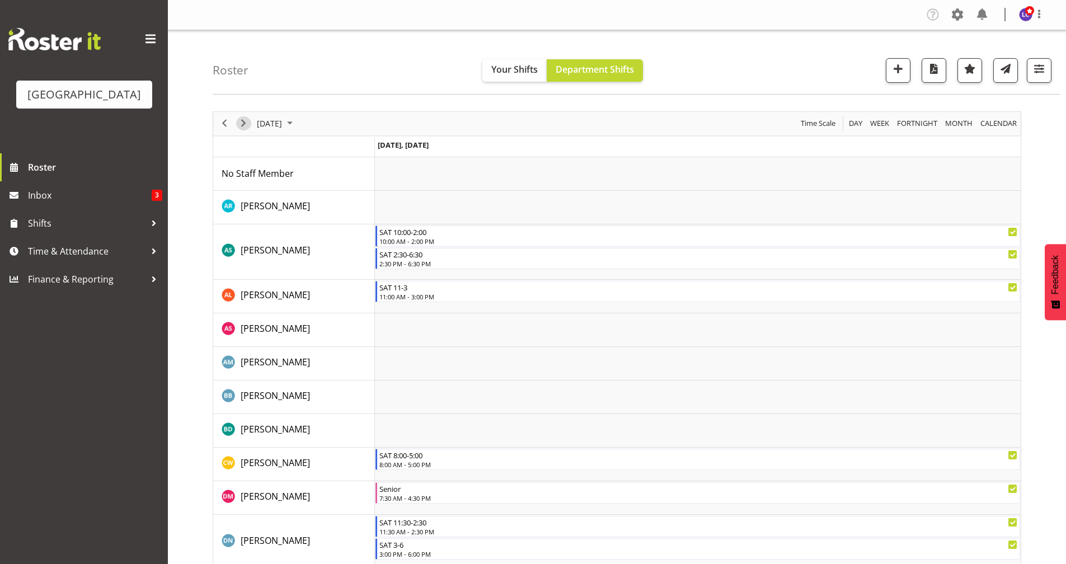
click at [239, 123] on span "Next" at bounding box center [243, 123] width 13 height 14
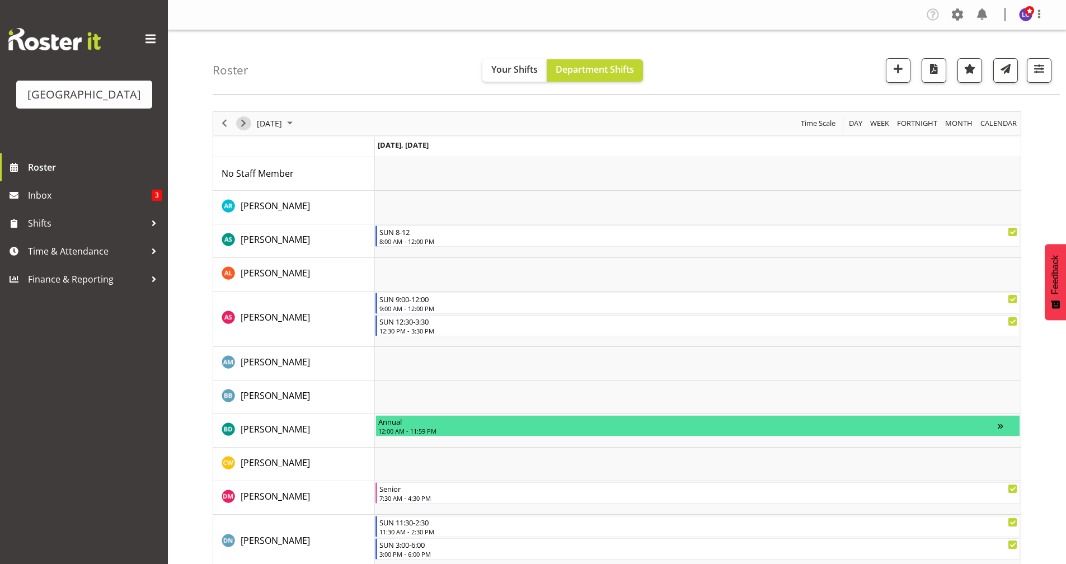
click at [243, 127] on span "Next" at bounding box center [243, 123] width 13 height 14
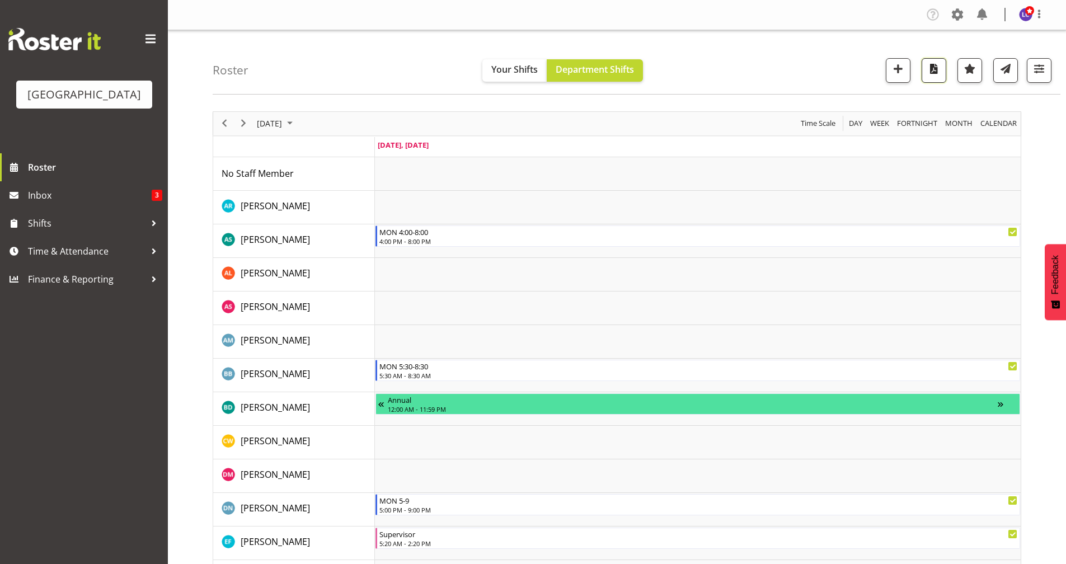
click at [937, 66] on span "button" at bounding box center [934, 69] width 15 height 15
click at [714, 65] on div "Roster Your Shifts Department Shifts All Locations [GEOGRAPHIC_DATA] Select All…" at bounding box center [637, 62] width 848 height 64
click at [239, 120] on span "Next" at bounding box center [243, 123] width 13 height 14
click at [932, 70] on span "button" at bounding box center [934, 69] width 15 height 15
click at [683, 44] on div "Roster Your Shifts Department Shifts All Locations [GEOGRAPHIC_DATA] Select All…" at bounding box center [637, 62] width 848 height 64
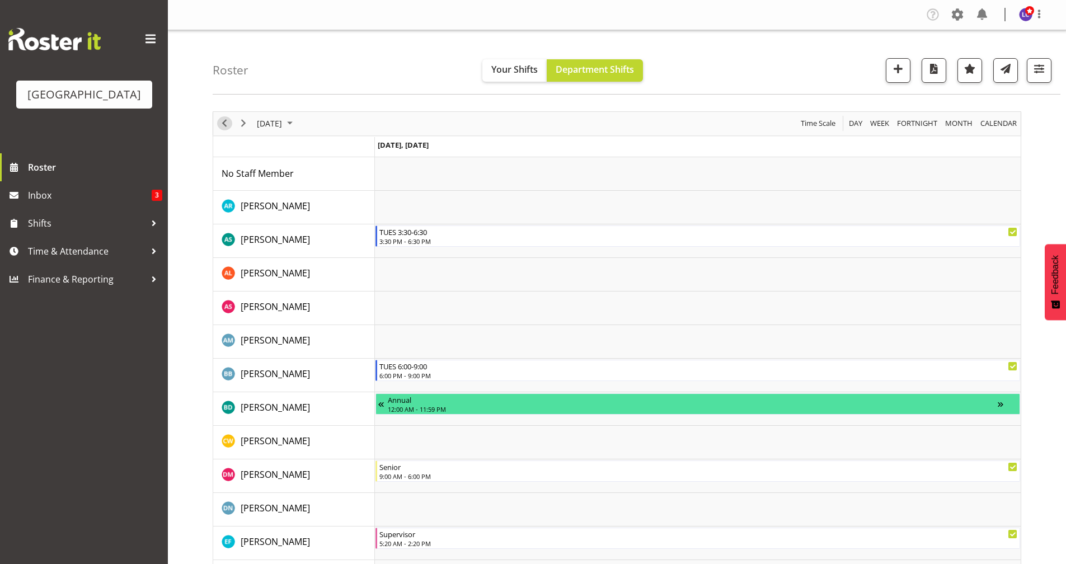
click at [227, 122] on span "Previous" at bounding box center [224, 123] width 13 height 14
click at [931, 68] on span "button" at bounding box center [934, 69] width 15 height 15
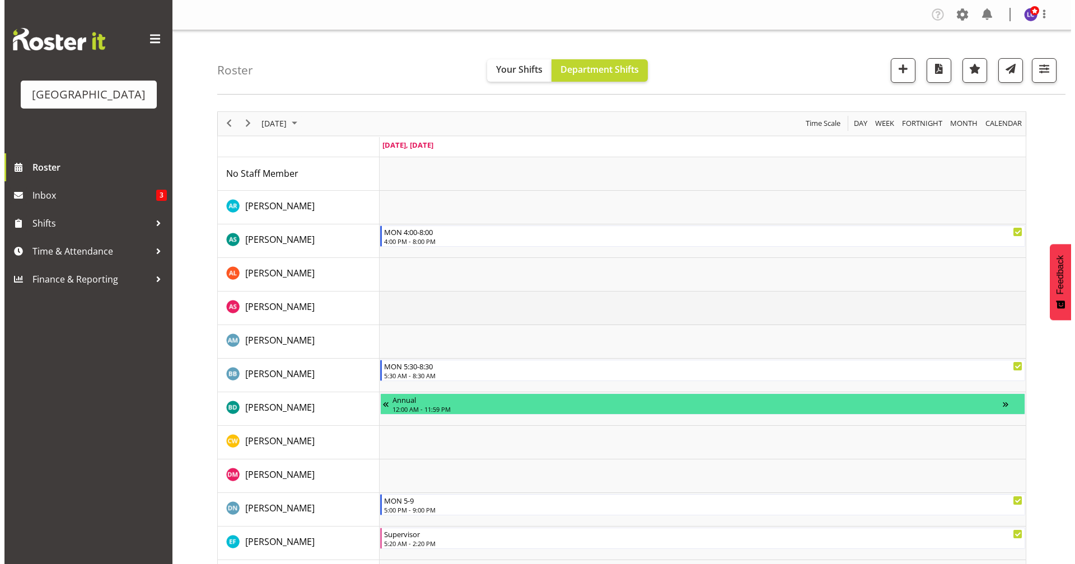
scroll to position [242, 0]
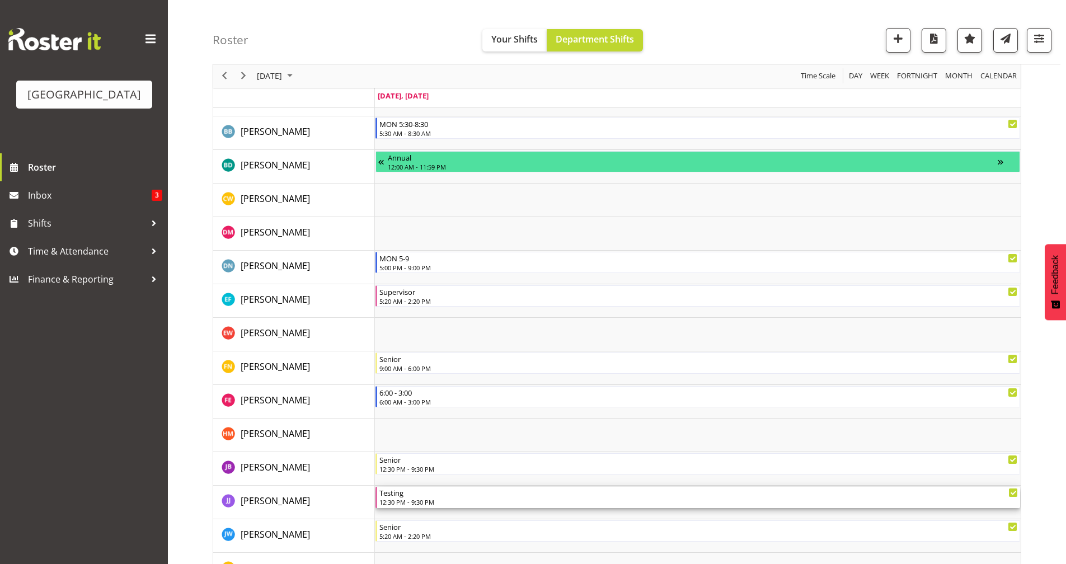
click at [411, 494] on div "Testing" at bounding box center [699, 492] width 639 height 11
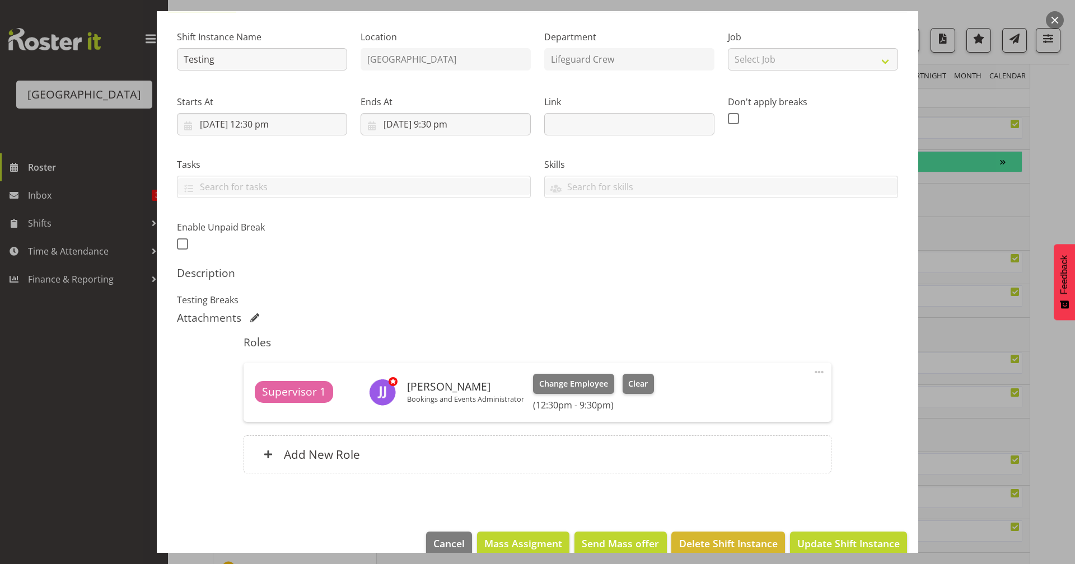
scroll to position [121, 0]
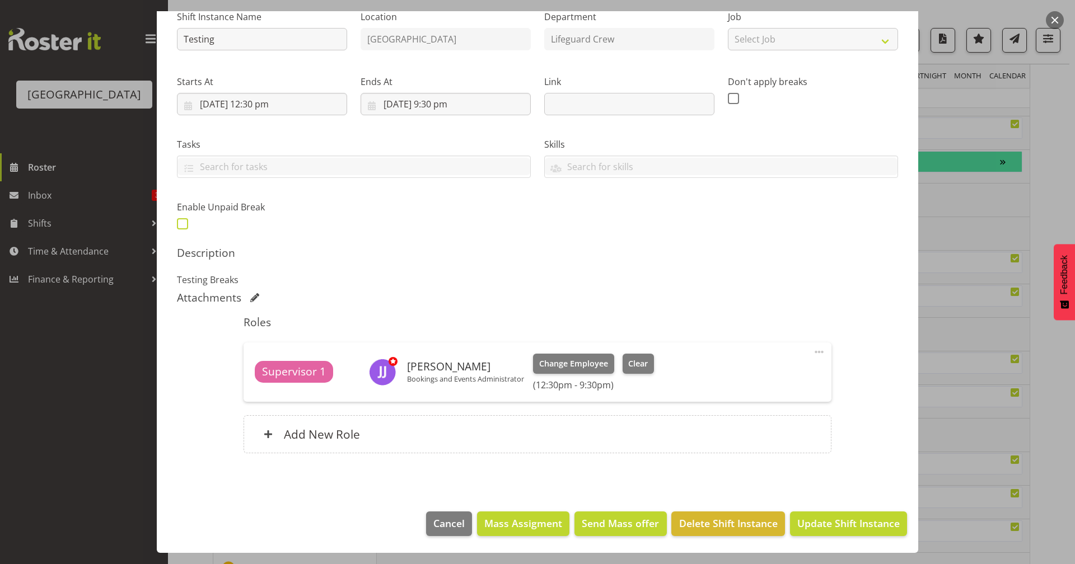
click at [184, 222] on span at bounding box center [182, 223] width 11 height 11
click at [184, 222] on input "checkbox" at bounding box center [180, 223] width 7 height 7
checkbox input "true"
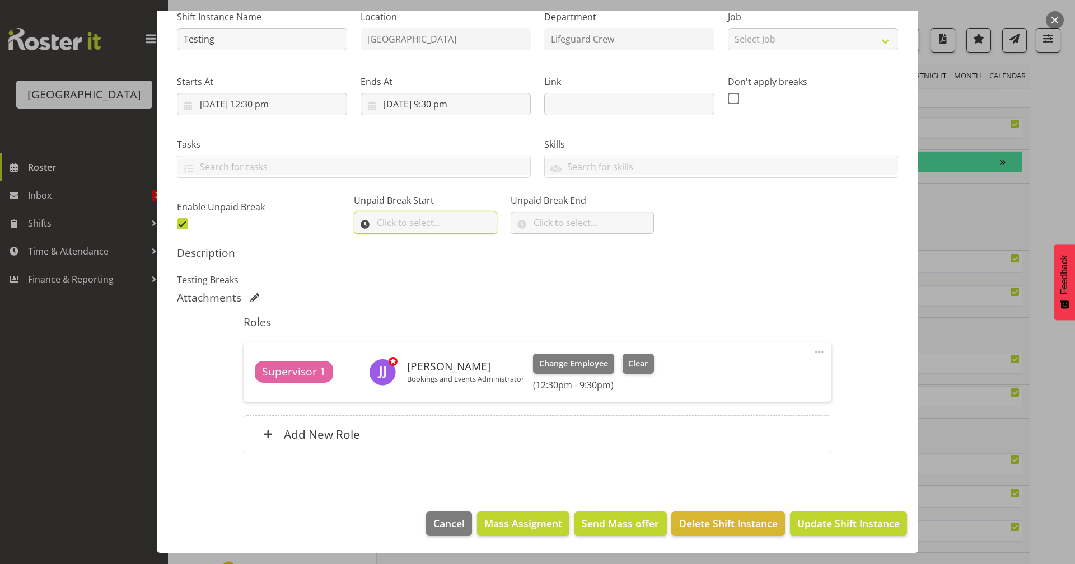
click at [393, 228] on input "text" at bounding box center [425, 223] width 143 height 22
click at [425, 251] on select "00 00 01 02 03 04 05 06 07 08 09 10 11 12 13 14 15 16 17 18 19 20 21 22 23" at bounding box center [430, 252] width 25 height 22
select select "18"
click at [418, 241] on select "00 00 01 02 03 04 05 06 07 08 09 10 11 12 13 14 15 16 17 18 19 20 21 22 23" at bounding box center [430, 252] width 25 height 22
click at [459, 254] on select "00 00 01 02 03 04 05 06 07 08 09 10 11 12 13 14 15 16 17 18 19 20 21 22 23 24 2…" at bounding box center [459, 252] width 25 height 22
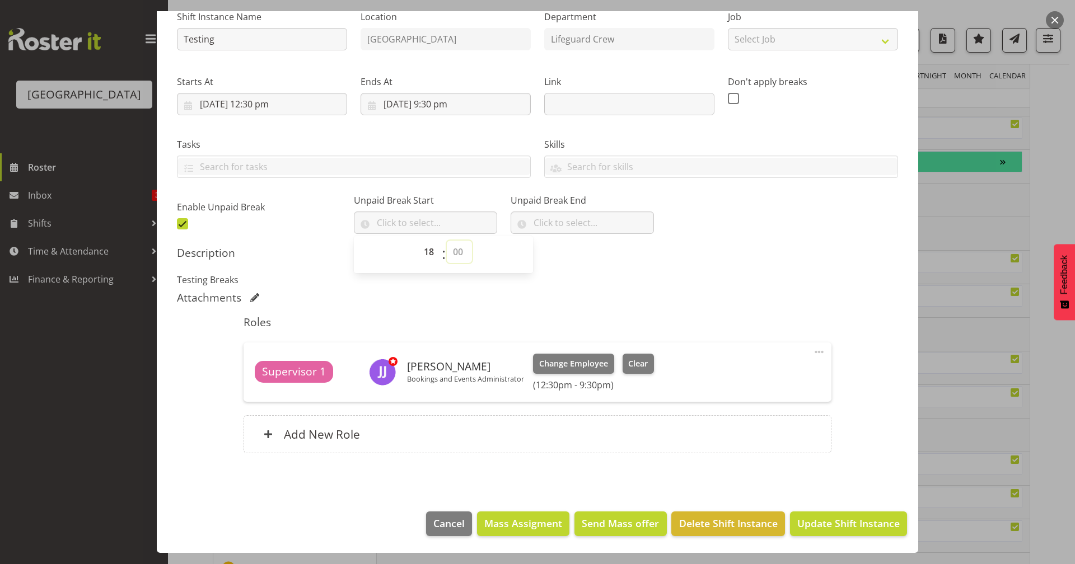
select select "30"
click at [447, 241] on select "00 00 01 02 03 04 05 06 07 08 09 10 11 12 13 14 15 16 17 18 19 20 21 22 23 24 2…" at bounding box center [459, 252] width 25 height 22
type input "18:30"
click at [561, 280] on p "Testing Breaks" at bounding box center [537, 279] width 721 height 13
click at [570, 225] on input "text" at bounding box center [582, 223] width 143 height 22
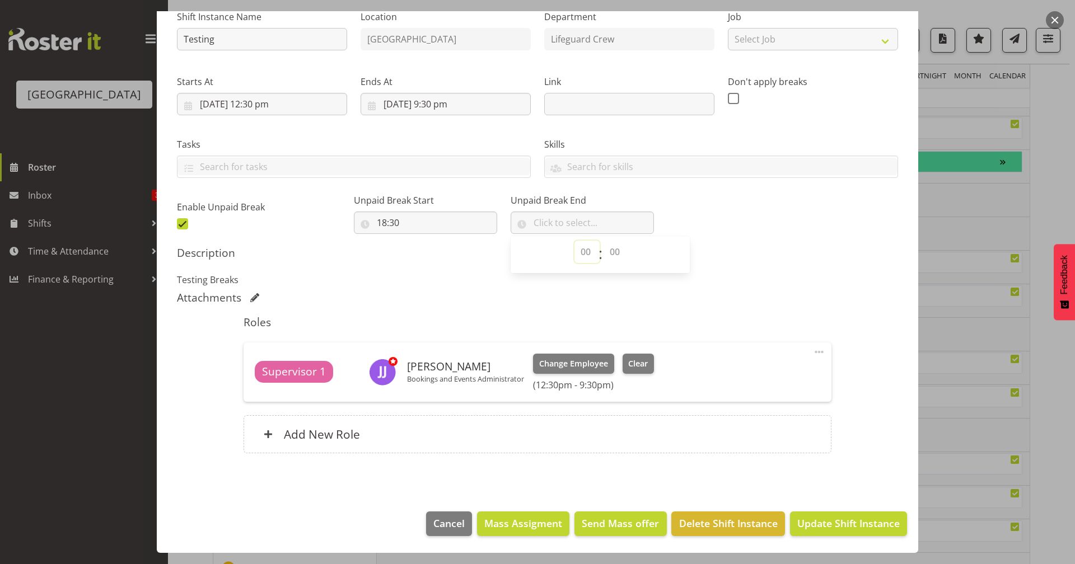
click at [574, 252] on select "00 00 01 02 03 04 05 06 07 08 09 10 11 12 13 14 15 16 17 18 19 20 21 22 23" at bounding box center [586, 252] width 25 height 22
select select "19"
click at [574, 241] on select "00 00 01 02 03 04 05 06 07 08 09 10 11 12 13 14 15 16 17 18 19 20 21 22 23" at bounding box center [586, 252] width 25 height 22
click at [603, 254] on select "00 00 01 02 03 04 05 06 07 08 09 10 11 12 13 14 15 16 17 18 19 20 21 22 23 24 2…" at bounding box center [615, 252] width 25 height 22
select select "0"
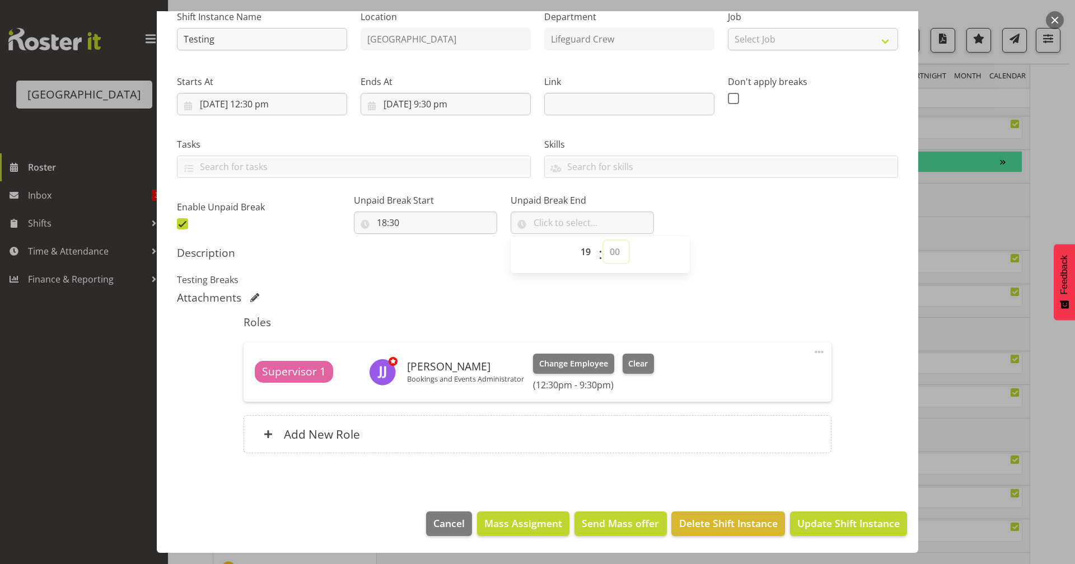
click at [603, 241] on select "00 00 01 02 03 04 05 06 07 08 09 10 11 12 13 14 15 16 17 18 19 20 21 22 23 24 2…" at bounding box center [615, 252] width 25 height 22
type input "19:00"
click at [676, 263] on div "00 01 02 03 04 05 06 07 08 09 10 11 12 13 14 15 16 17 18 19 20 21 22 23 : 00 01…" at bounding box center [600, 255] width 179 height 28
click at [701, 230] on div "Shift Instance Name Testing Location [GEOGRAPHIC_DATA] Department Lifeguard Cre…" at bounding box center [537, 116] width 734 height 245
click at [825, 527] on span "Update Shift Instance" at bounding box center [848, 523] width 102 height 15
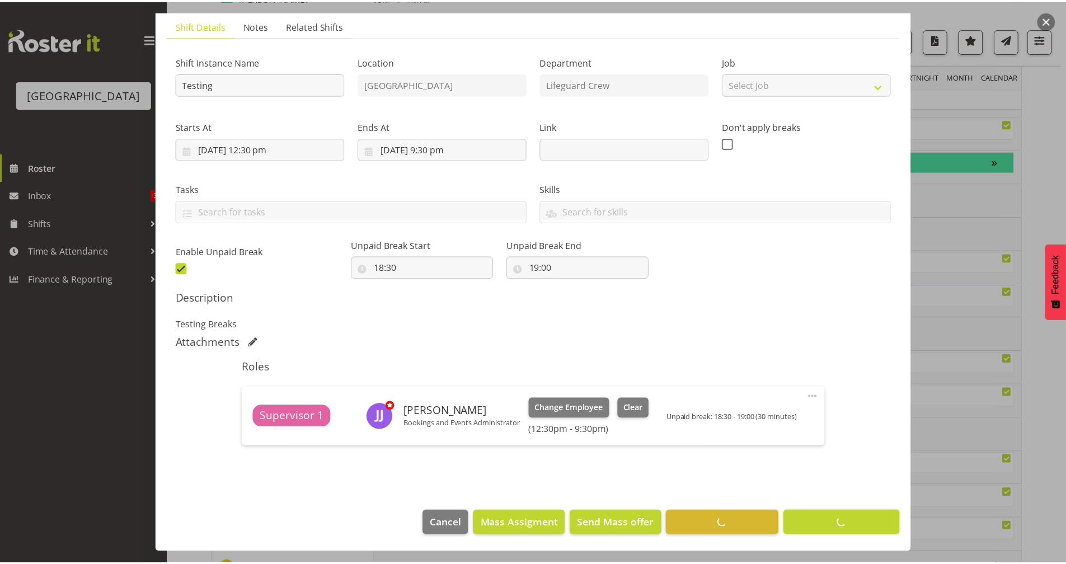
scroll to position [76, 0]
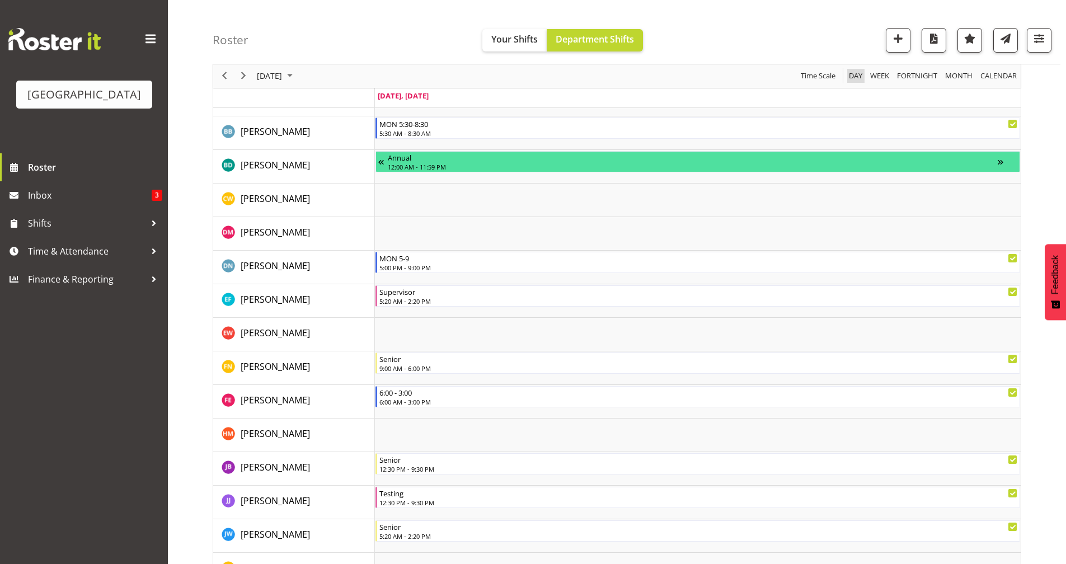
click at [858, 77] on span "Day" at bounding box center [856, 76] width 16 height 14
click at [855, 75] on span "Day" at bounding box center [856, 76] width 16 height 14
click at [934, 38] on span "button" at bounding box center [934, 38] width 15 height 15
click at [709, 44] on div "Roster Your Shifts Department Shifts All Locations [GEOGRAPHIC_DATA] Select All…" at bounding box center [637, 32] width 848 height 64
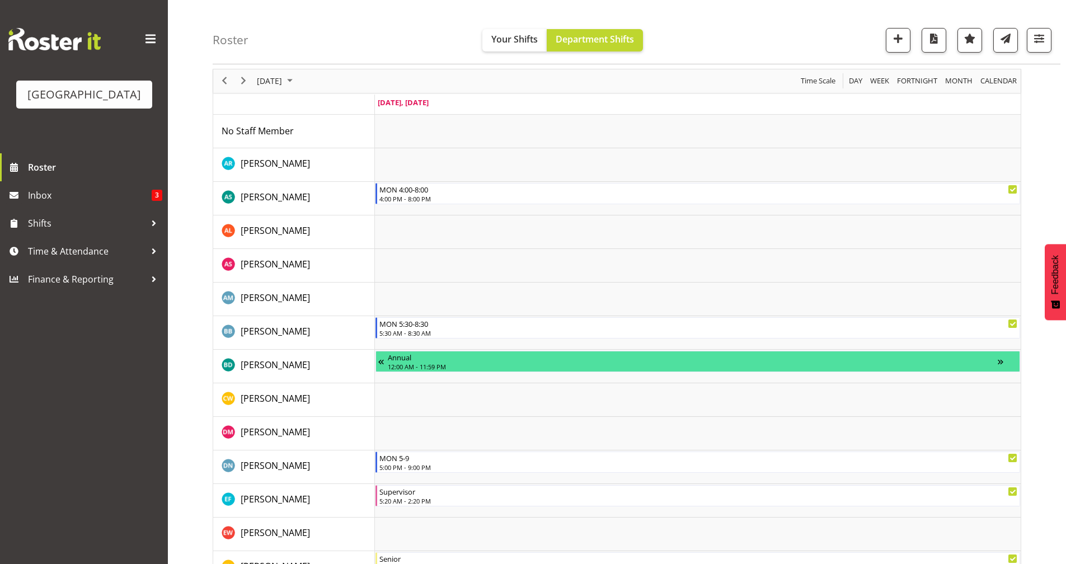
scroll to position [0, 0]
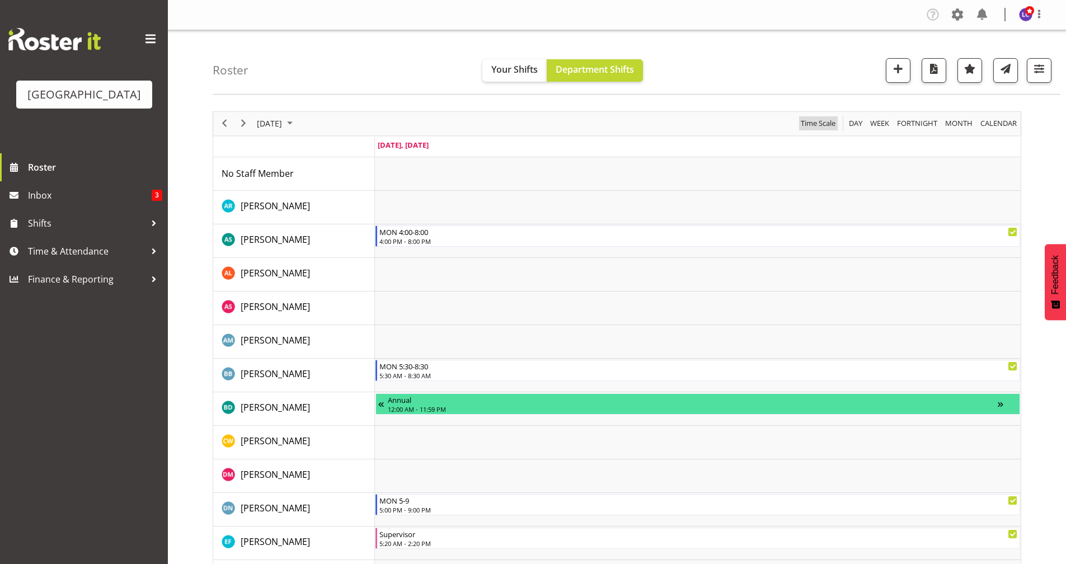
click at [803, 125] on span "Time Scale" at bounding box center [818, 123] width 37 height 14
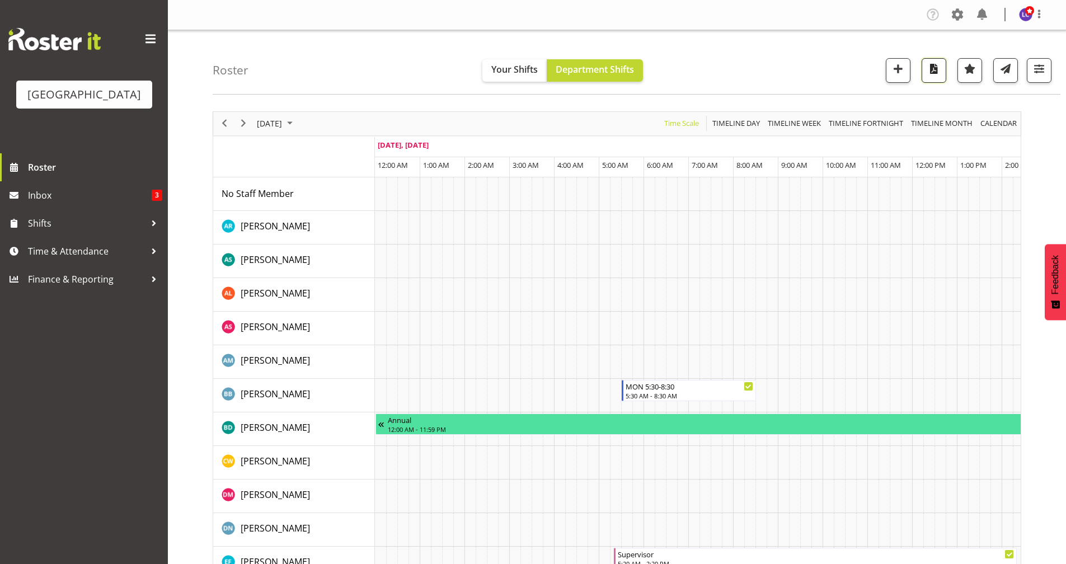
click at [933, 70] on span "button" at bounding box center [934, 69] width 15 height 15
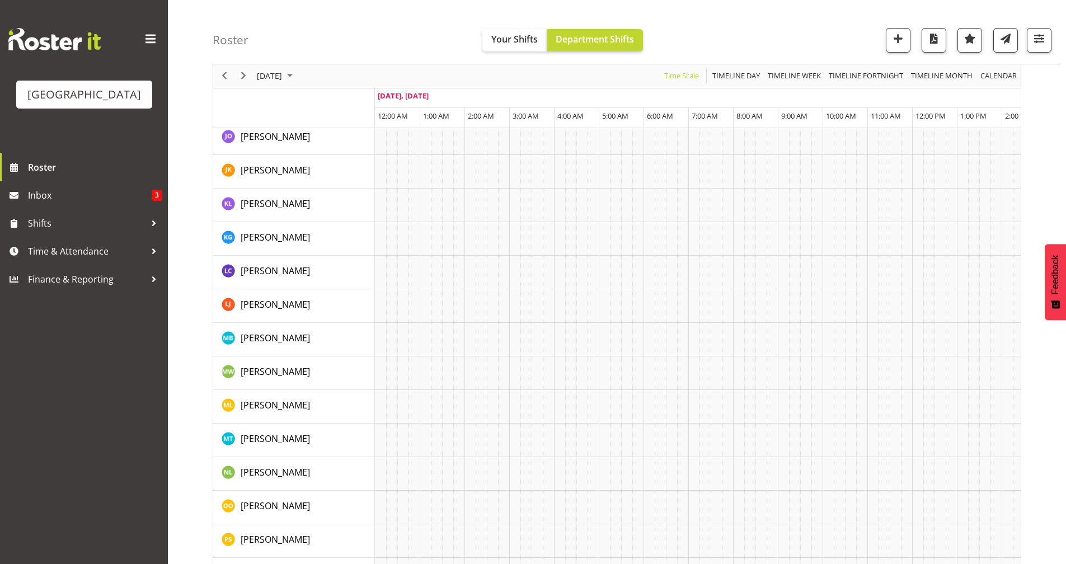
scroll to position [485, 0]
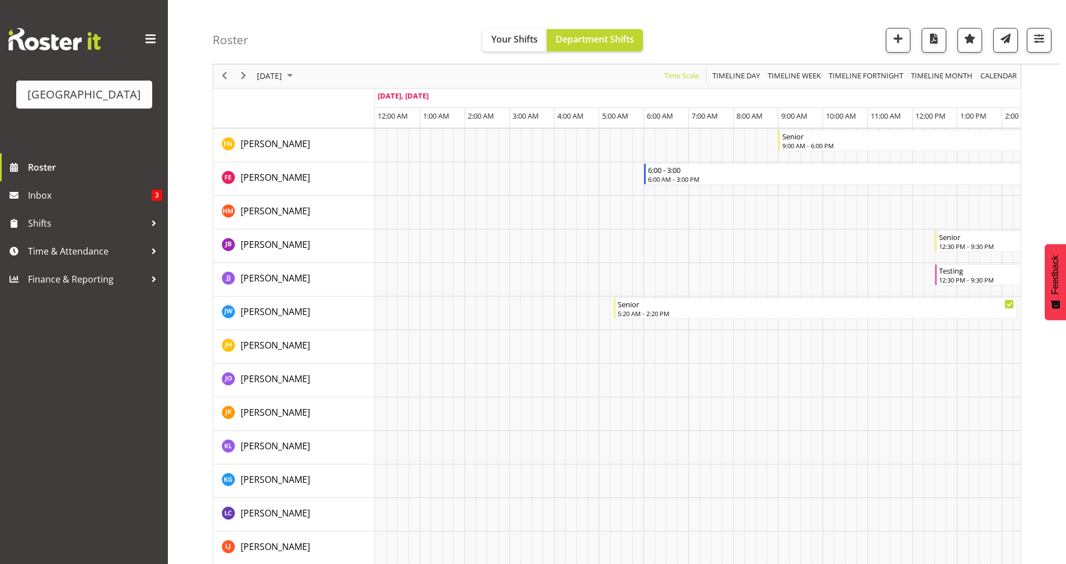
click at [1064, 179] on div "[DATE] [DATE] Timeline Day Timeline Week Timeline Fortnight Timeline Month cale…" at bounding box center [640, 365] width 854 height 1494
drag, startPoint x: 868, startPoint y: 349, endPoint x: 806, endPoint y: 345, distance: 62.3
click at [782, 357] on tr "Timeline Day of August 25, 2025" at bounding box center [912, 347] width 1075 height 34
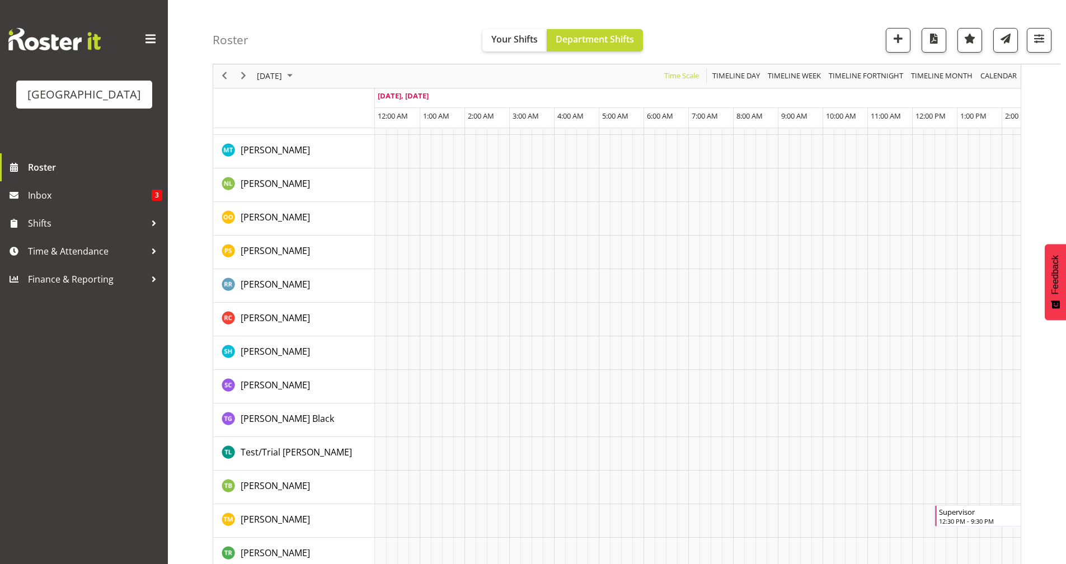
scroll to position [1041, 0]
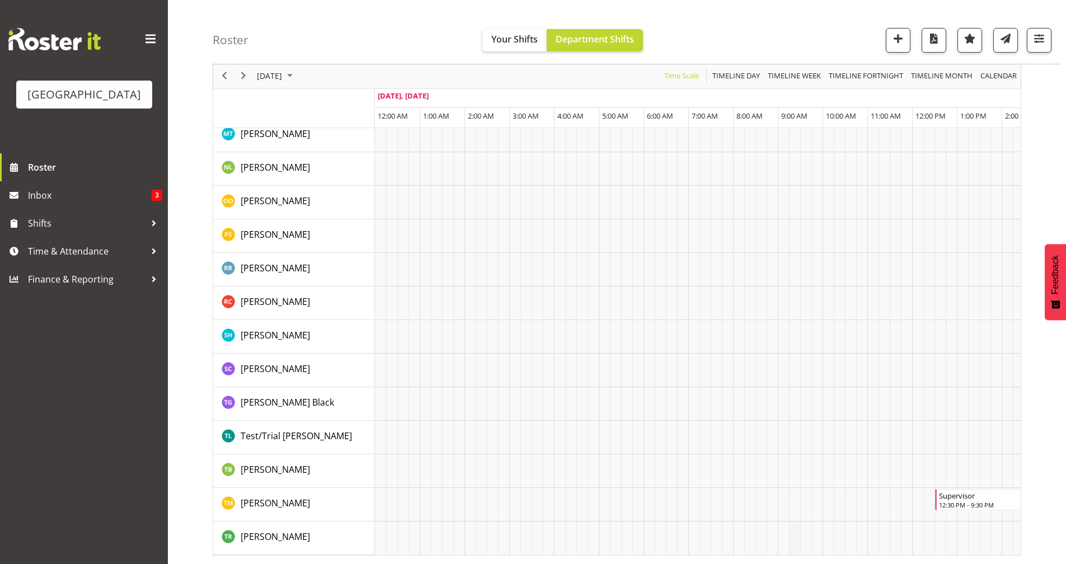
drag, startPoint x: 669, startPoint y: 546, endPoint x: 794, endPoint y: 533, distance: 126.1
click at [793, 533] on tr "Timeline Day of August 25, 2025" at bounding box center [912, 539] width 1075 height 34
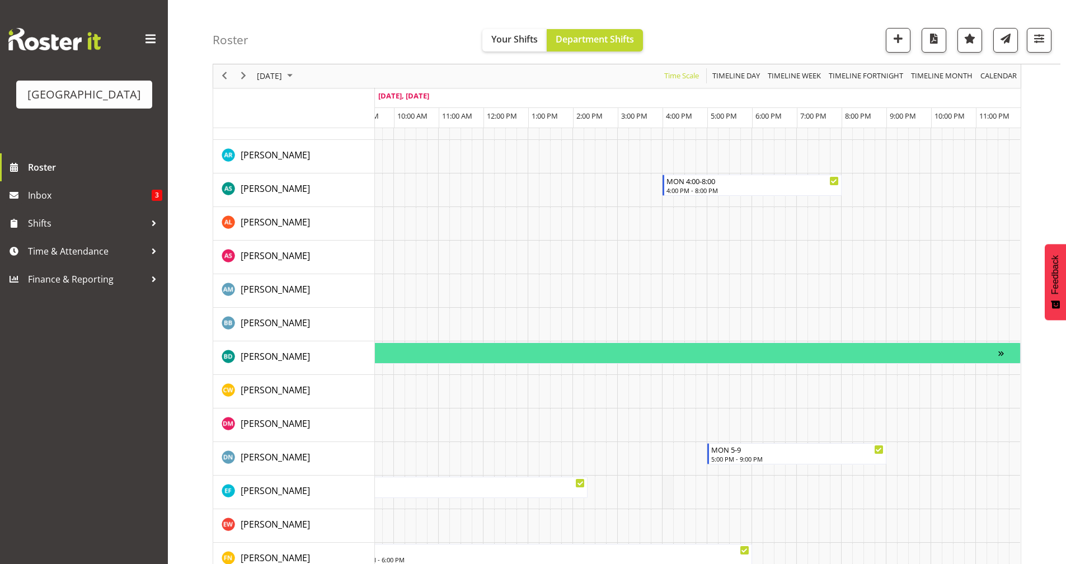
scroll to position [313, 0]
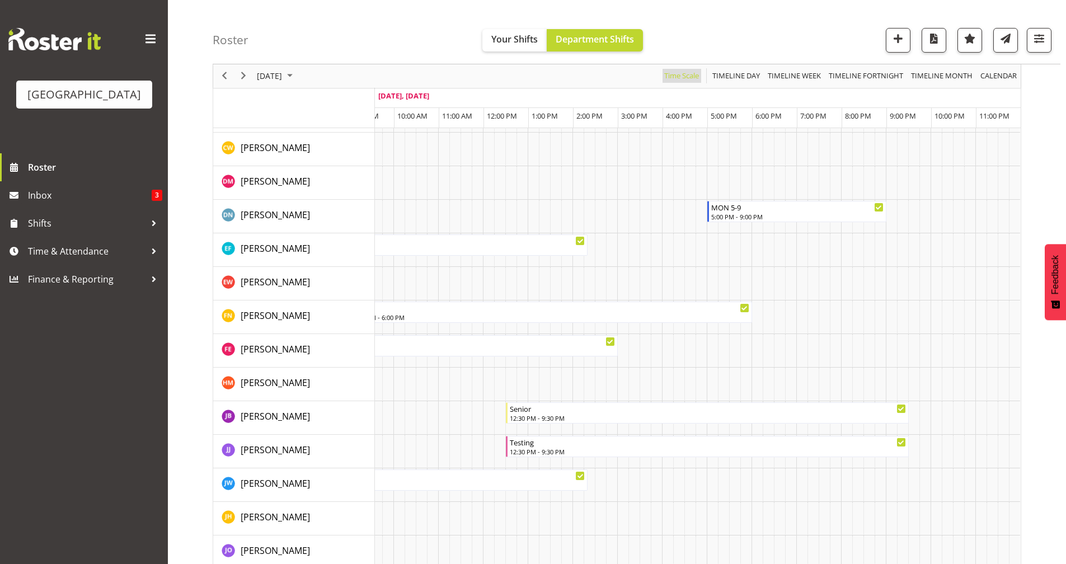
click at [682, 76] on span "Time Scale" at bounding box center [681, 76] width 37 height 14
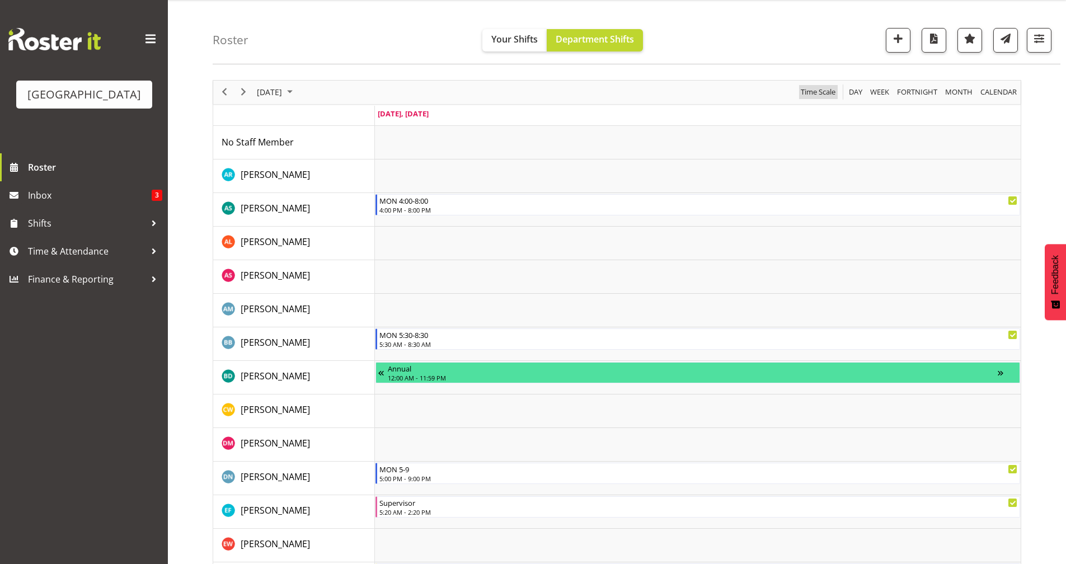
scroll to position [36, 0]
